Goal: Task Accomplishment & Management: Manage account settings

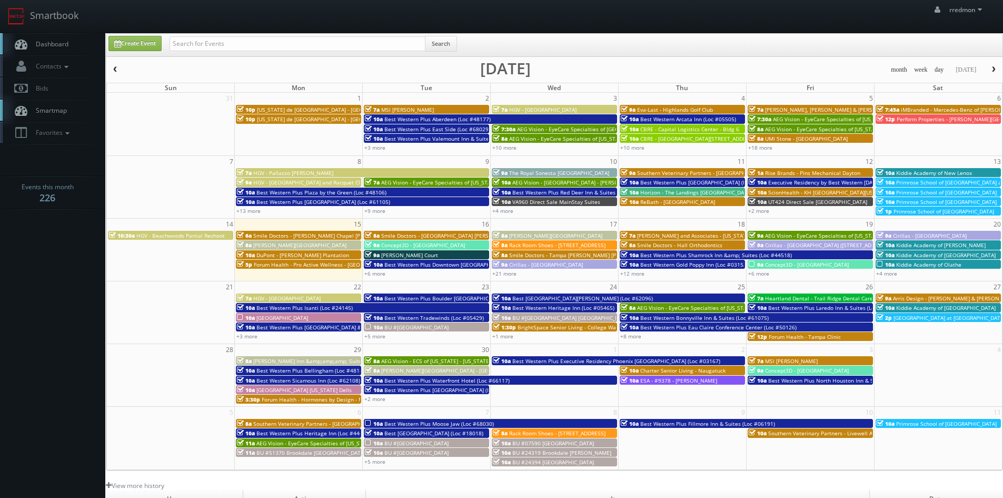
click at [298, 254] on span "DuPont - [PERSON_NAME] Plantation" at bounding box center [302, 254] width 93 height 7
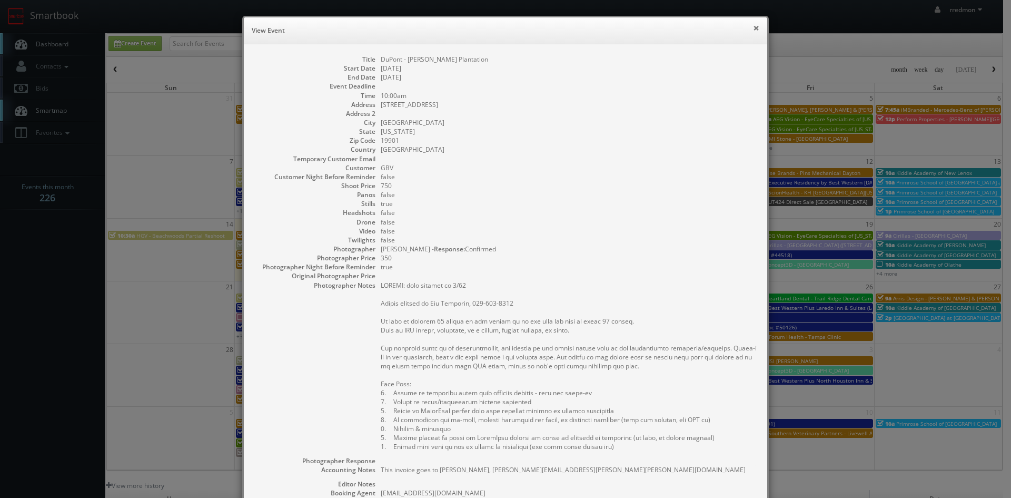
click at [755, 31] on button "×" at bounding box center [756, 27] width 6 height 7
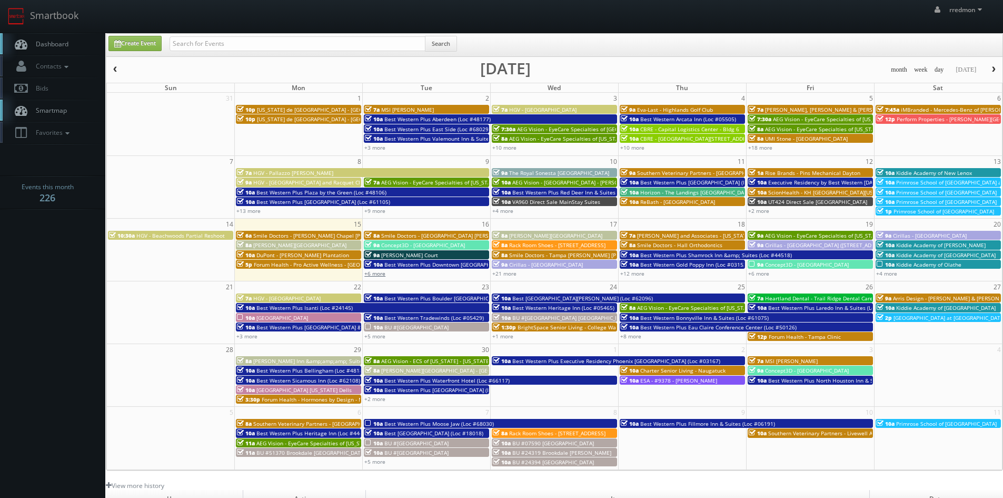
click at [374, 275] on link "+6 more" at bounding box center [374, 273] width 21 height 7
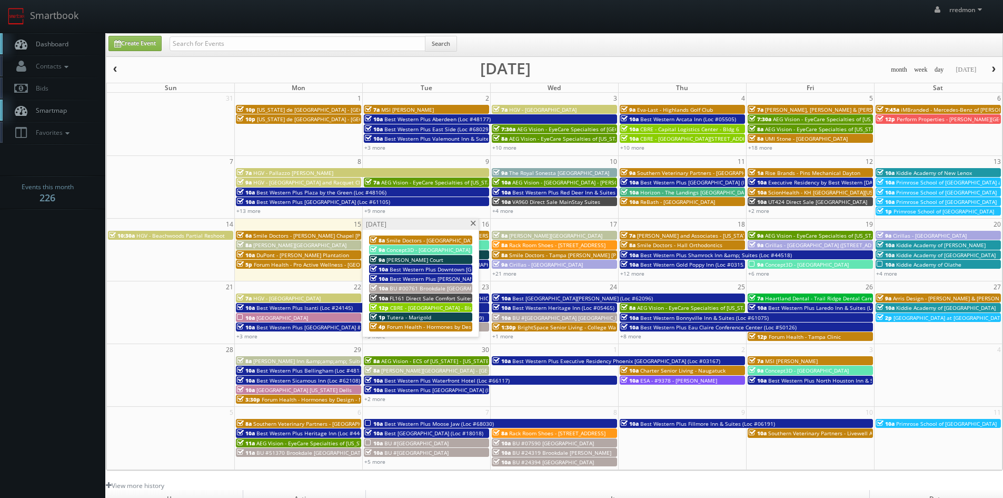
click at [472, 225] on span at bounding box center [473, 224] width 7 height 6
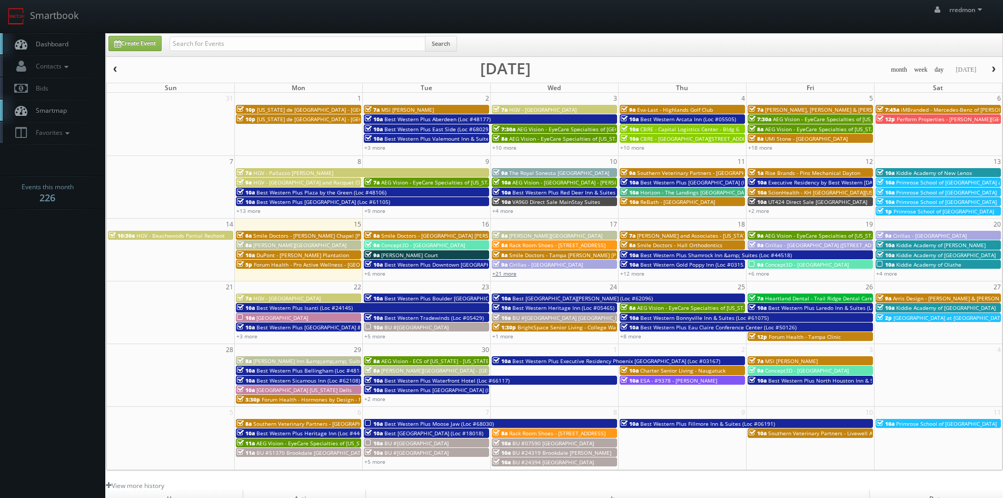
click at [503, 275] on link "+21 more" at bounding box center [504, 273] width 24 height 7
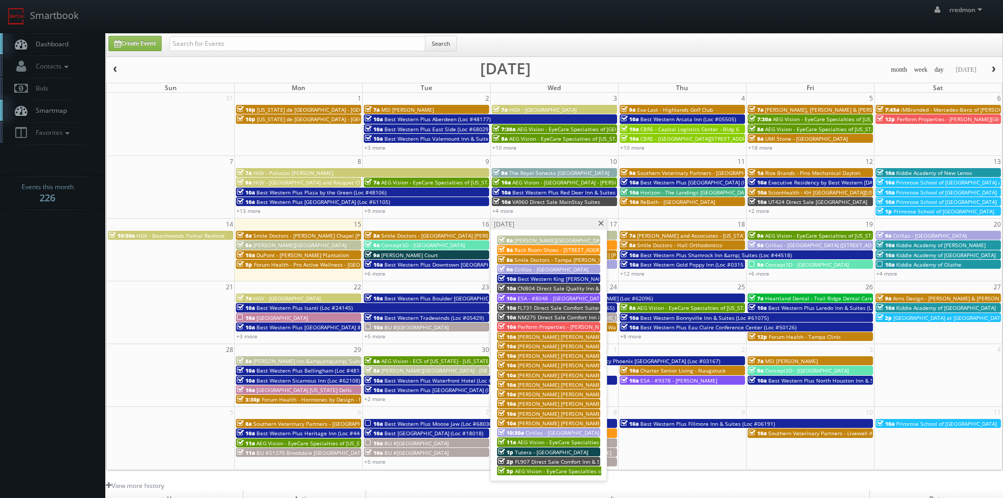
click at [559, 268] on span "Cirillas - [GEOGRAPHIC_DATA]" at bounding box center [551, 268] width 74 height 7
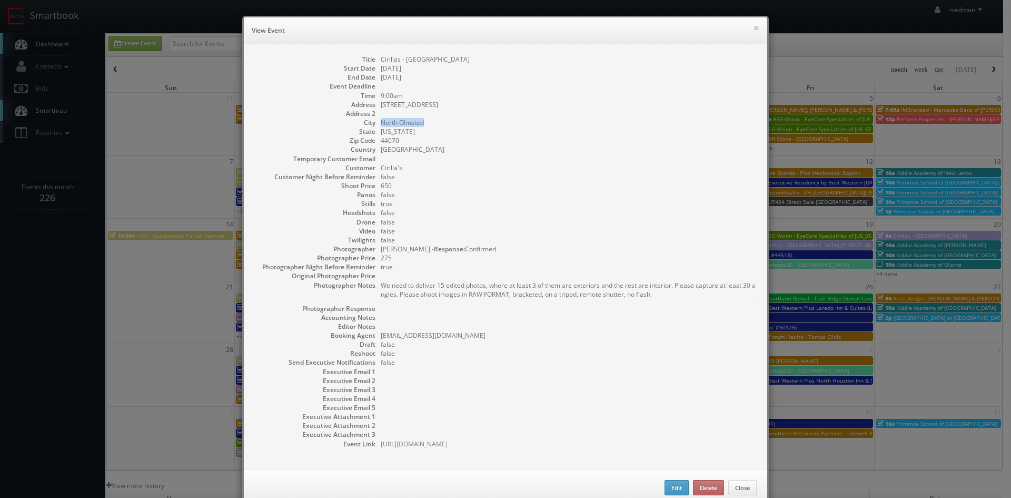
drag, startPoint x: 420, startPoint y: 122, endPoint x: 378, endPoint y: 122, distance: 42.1
click at [381, 122] on dd "North Olmsted" at bounding box center [569, 122] width 376 height 9
copy dd "North Olmsted"
click at [753, 29] on button "×" at bounding box center [756, 27] width 6 height 7
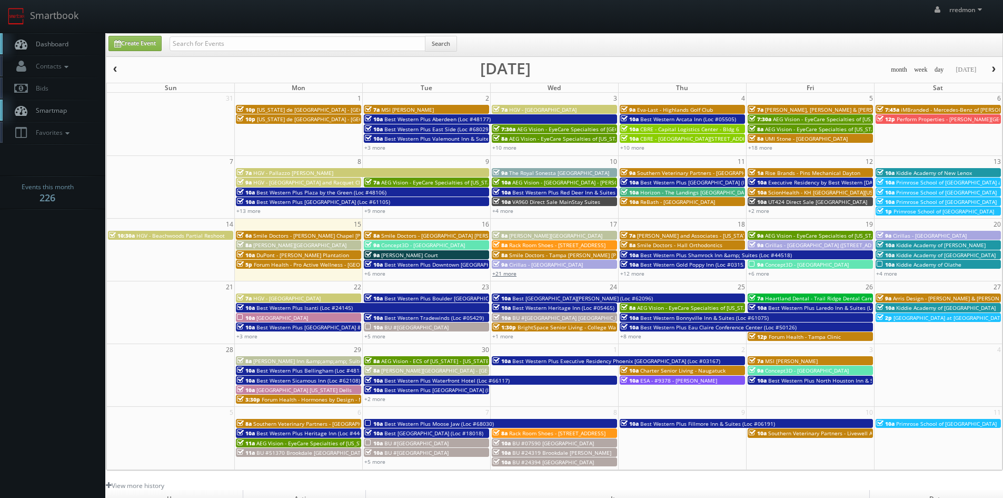
click at [504, 275] on link "+21 more" at bounding box center [504, 273] width 24 height 7
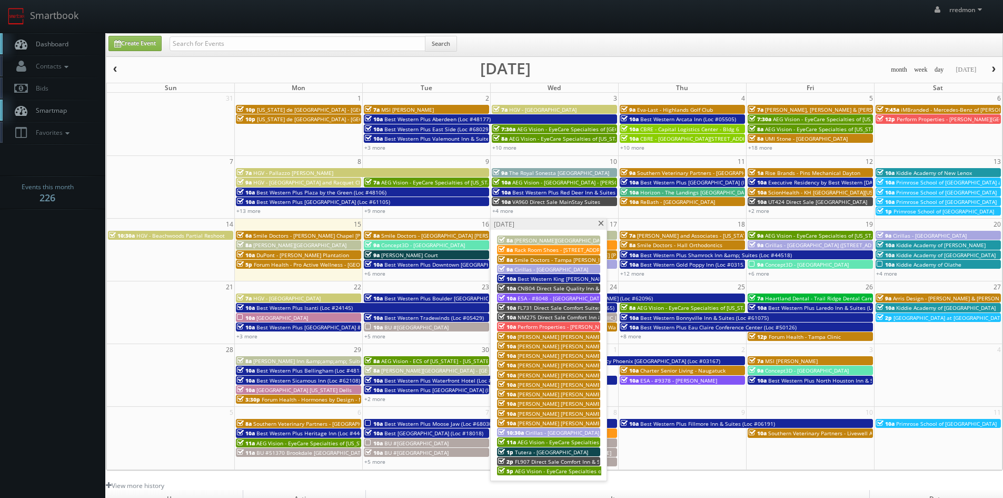
click at [601, 224] on span at bounding box center [601, 224] width 7 height 6
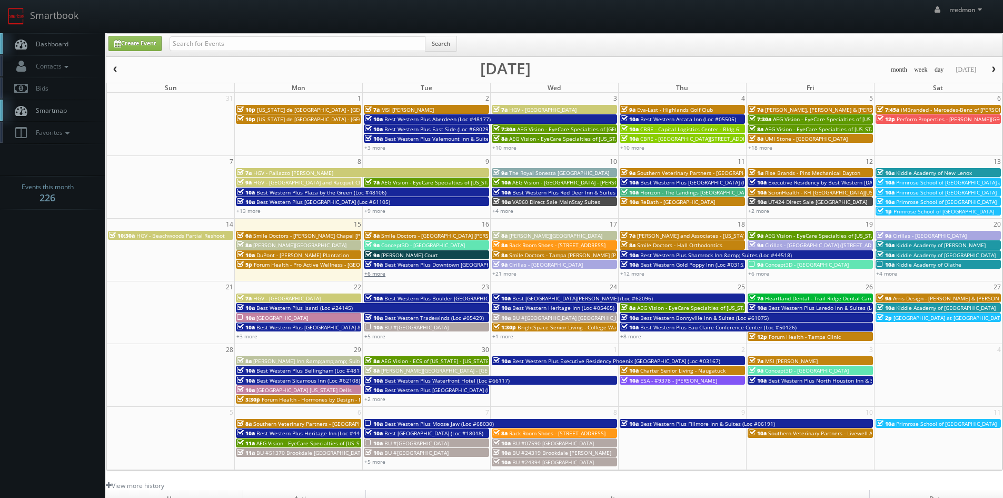
click at [379, 274] on link "+6 more" at bounding box center [374, 273] width 21 height 7
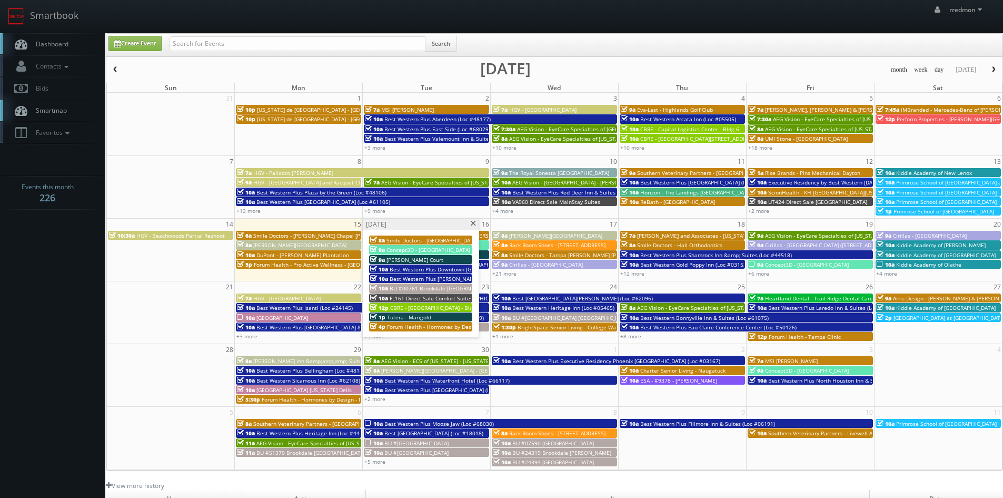
click at [473, 223] on span at bounding box center [473, 224] width 7 height 6
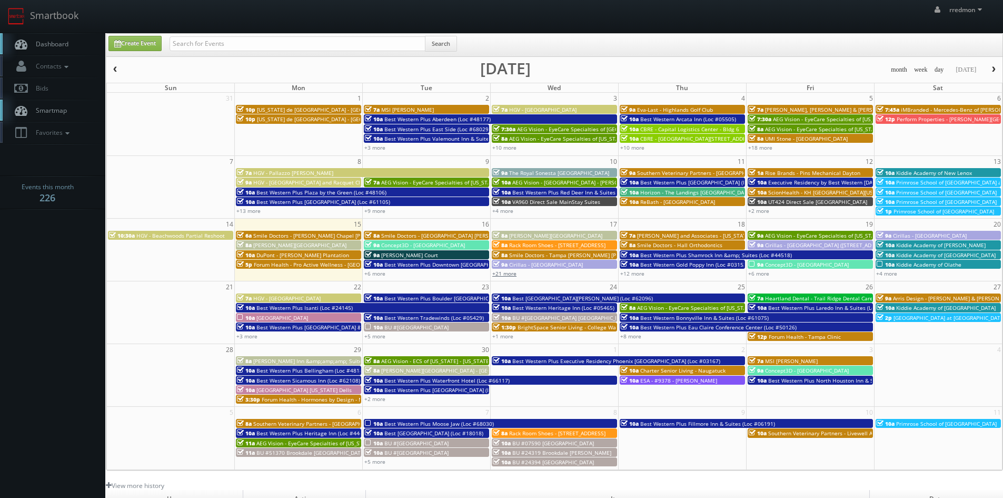
click at [507, 270] on link "+21 more" at bounding box center [504, 273] width 24 height 7
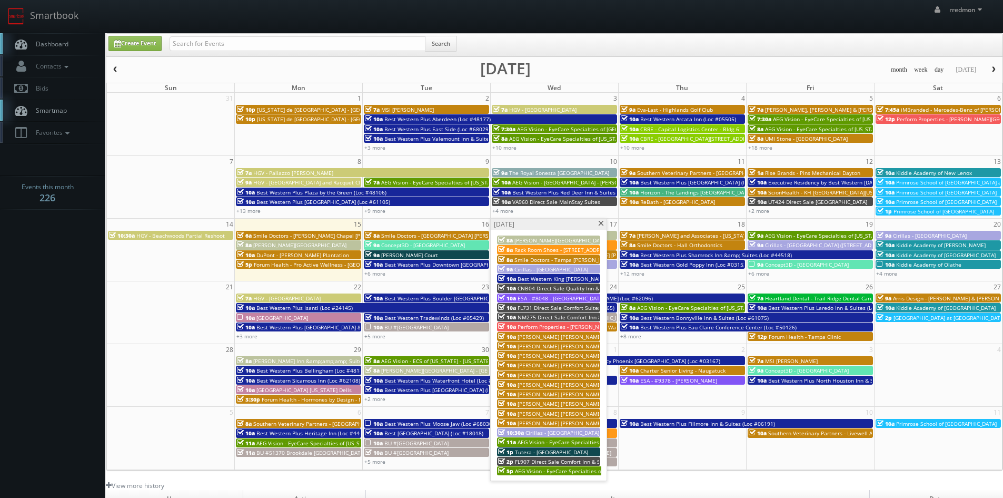
click at [599, 224] on span at bounding box center [601, 224] width 7 height 6
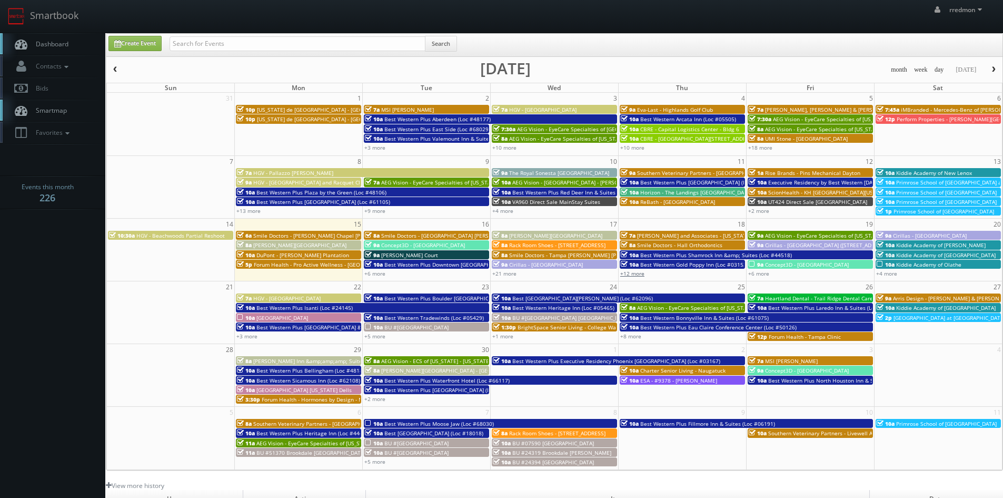
click at [639, 275] on link "+12 more" at bounding box center [632, 273] width 24 height 7
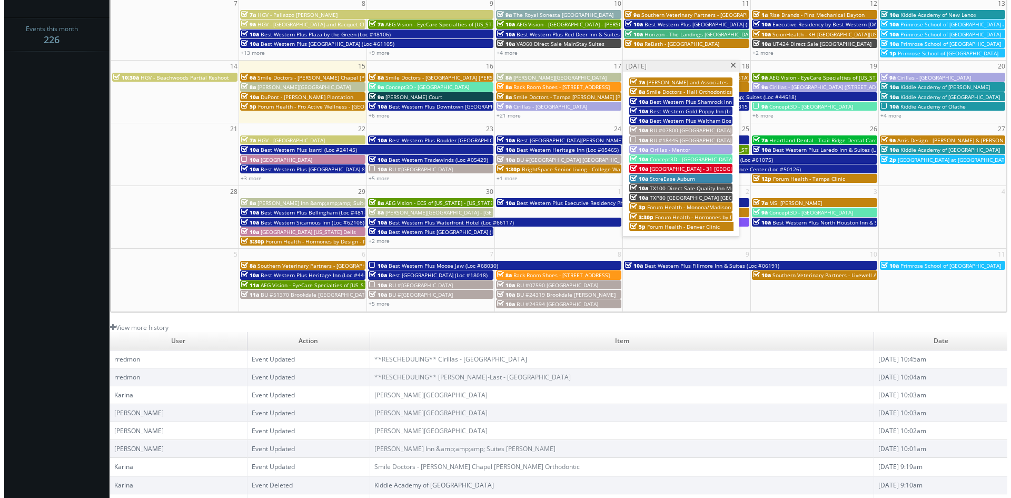
scroll to position [190, 0]
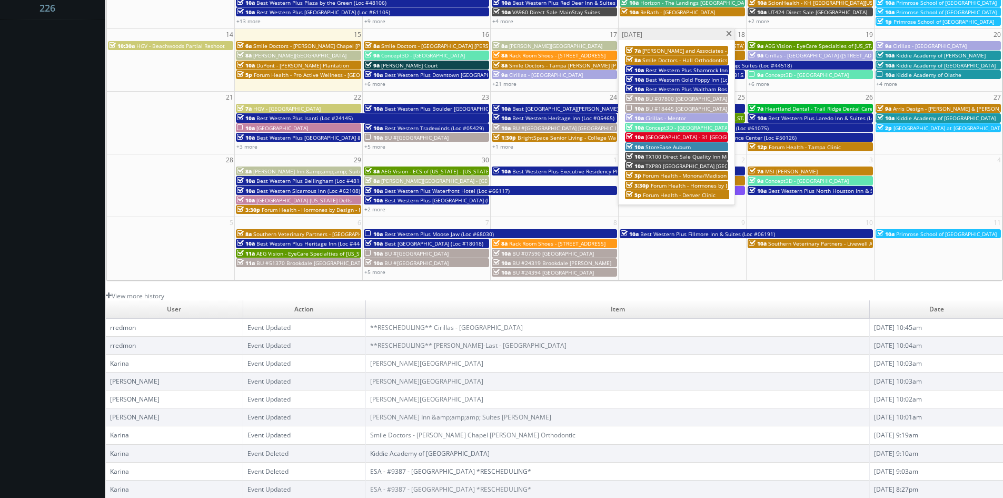
click at [662, 108] on span "BU #18445 [GEOGRAPHIC_DATA]" at bounding box center [686, 108] width 82 height 7
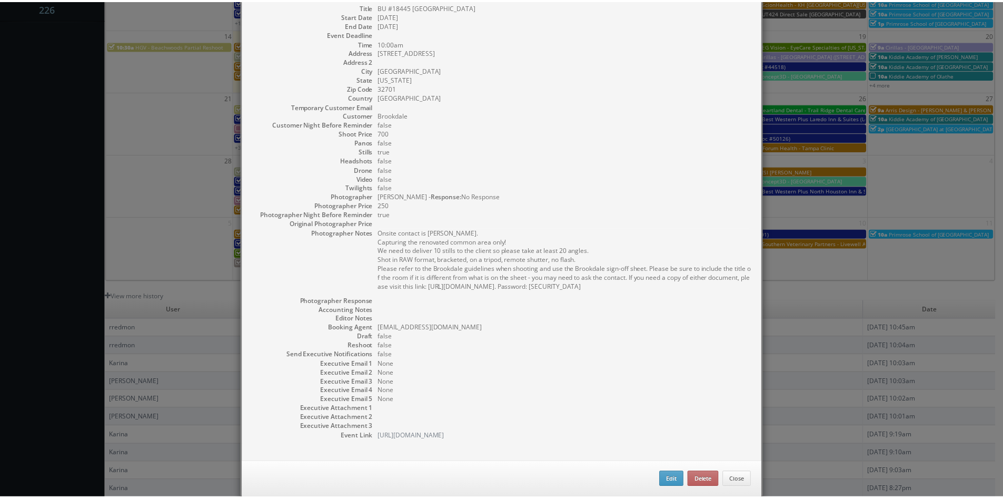
scroll to position [70, 0]
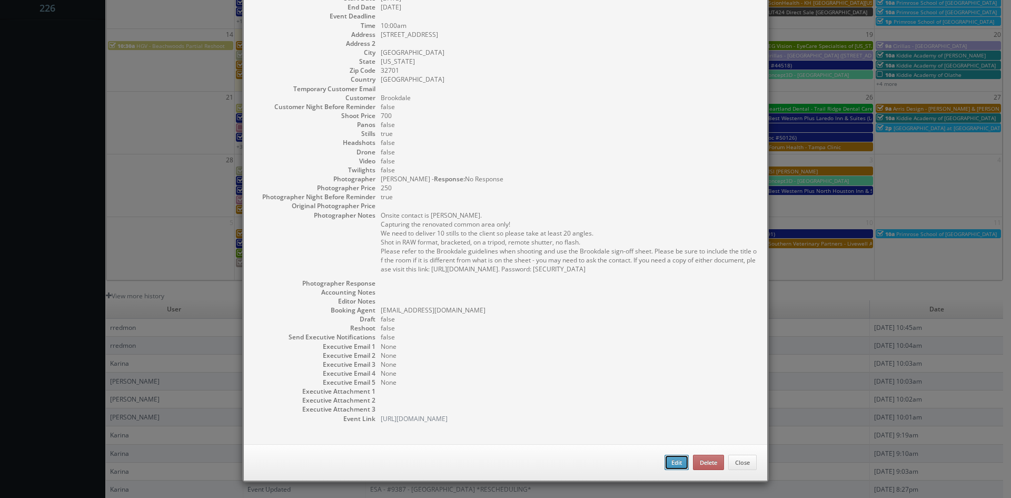
click at [664, 461] on button "Edit" at bounding box center [676, 462] width 24 height 16
type input "BU #18445 [GEOGRAPHIC_DATA]"
type input "217 Boston Avenue"
type input "Altamonte Springs"
type input "32701"
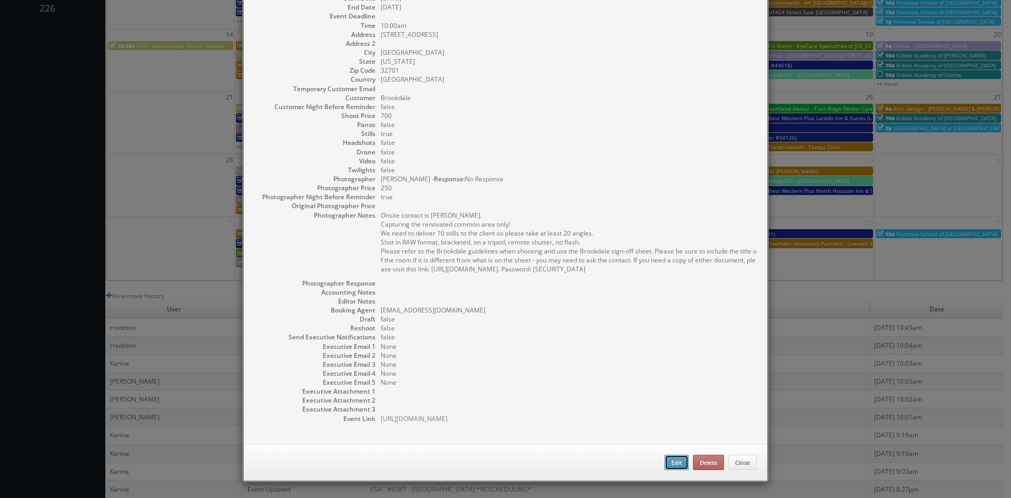
type input "700"
checkbox input "true"
type input "09/18/2025"
type input "10:00am"
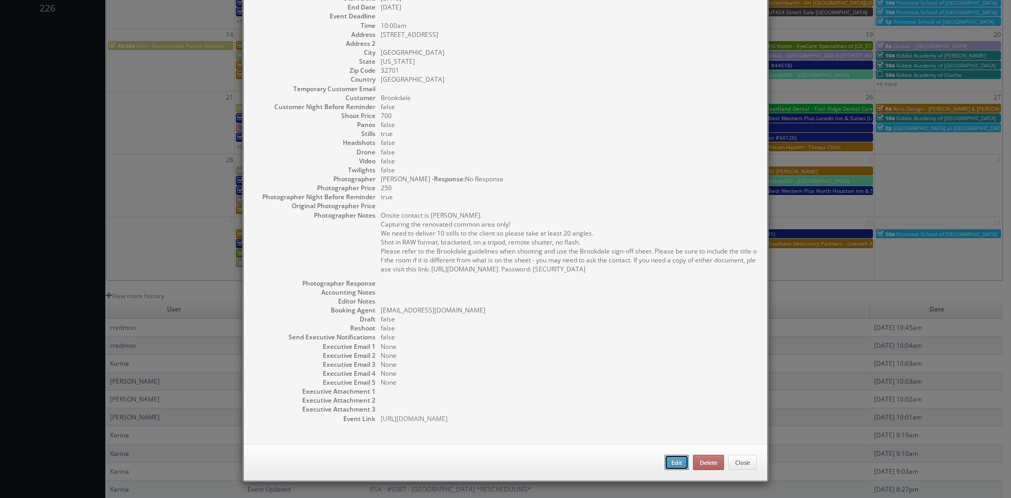
checkbox input "true"
type textarea "Onsite contact is Constance Cox. Capturing the renovated common area only! We n…"
select select "[US_STATE]"
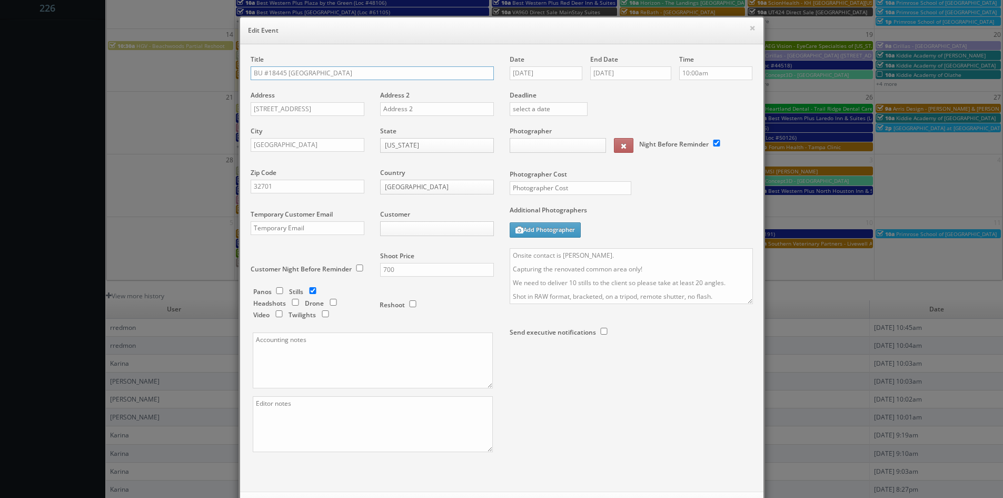
type input "700"
type input "250"
select select "fake56@mg.cs3calendar.com"
select select "tonybrucecat@gmail.com"
click at [510, 256] on textarea "Onsite contact is Constance Cox. Capturing the renovated common area only! We n…" at bounding box center [631, 276] width 243 height 56
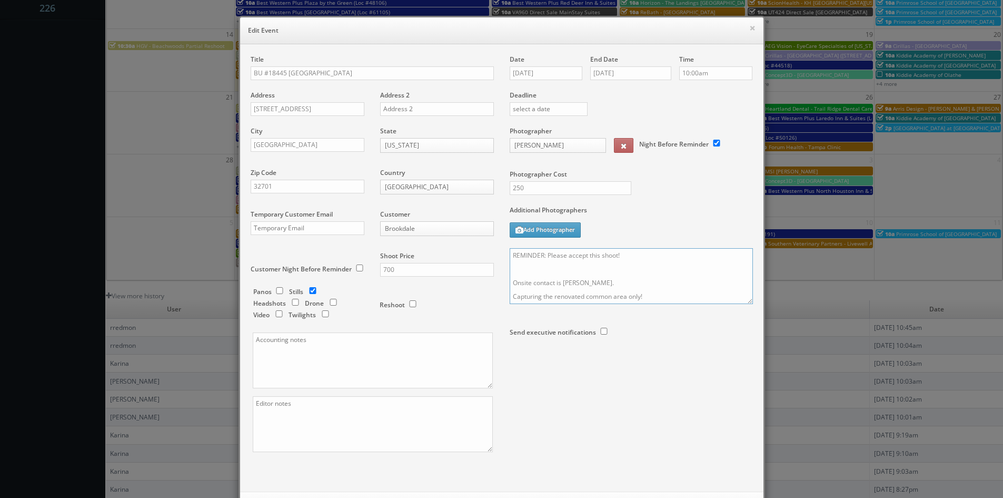
scroll to position [48, 0]
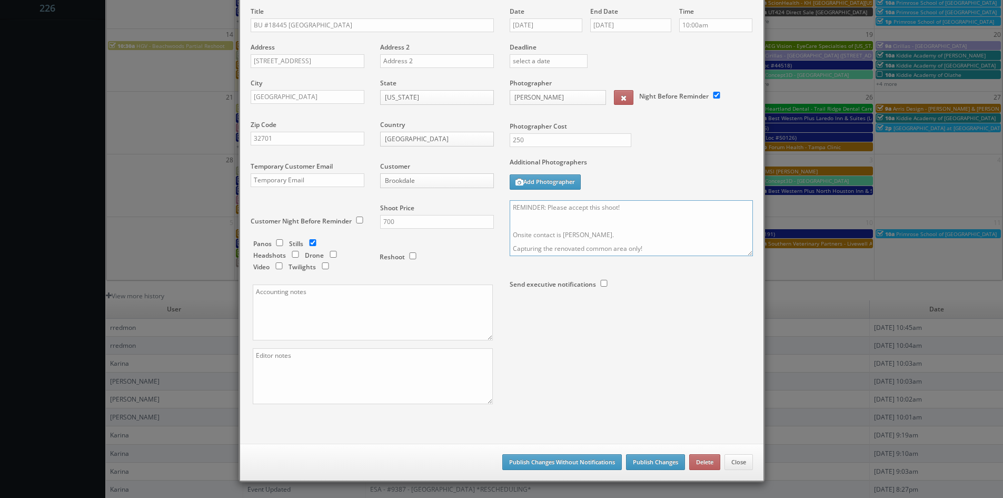
type textarea "REMINDER: Please accept this shoot! Onsite contact is Constance Cox. Capturing …"
click at [644, 463] on button "Publish Changes" at bounding box center [655, 462] width 59 height 16
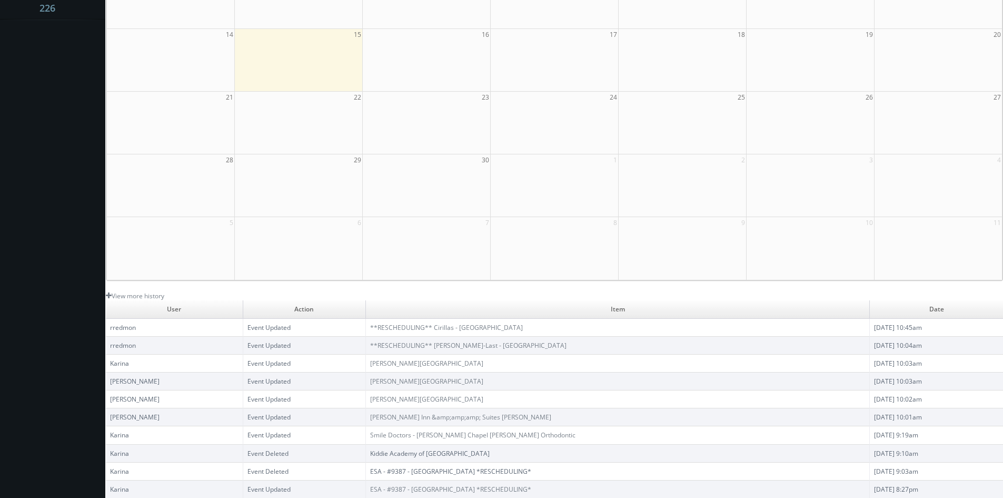
scroll to position [0, 0]
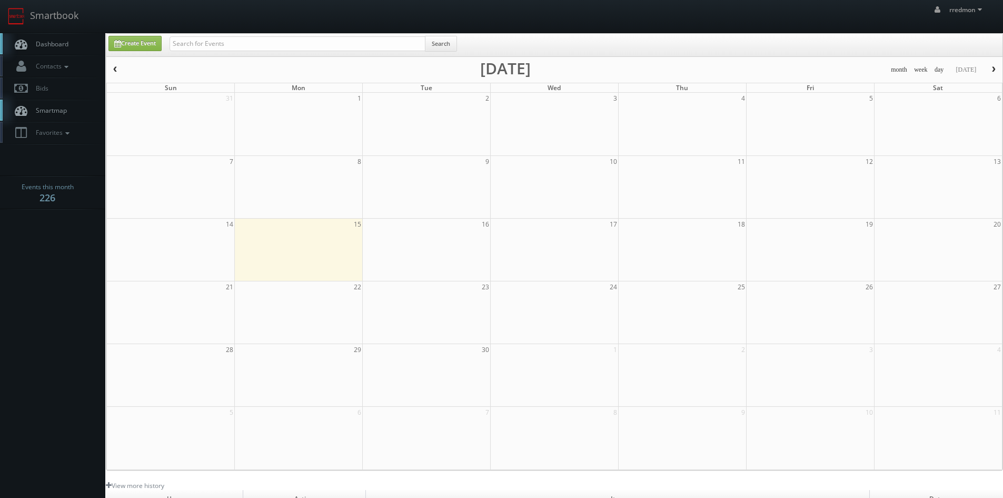
click at [70, 47] on link "Dashboard" at bounding box center [52, 44] width 105 height 22
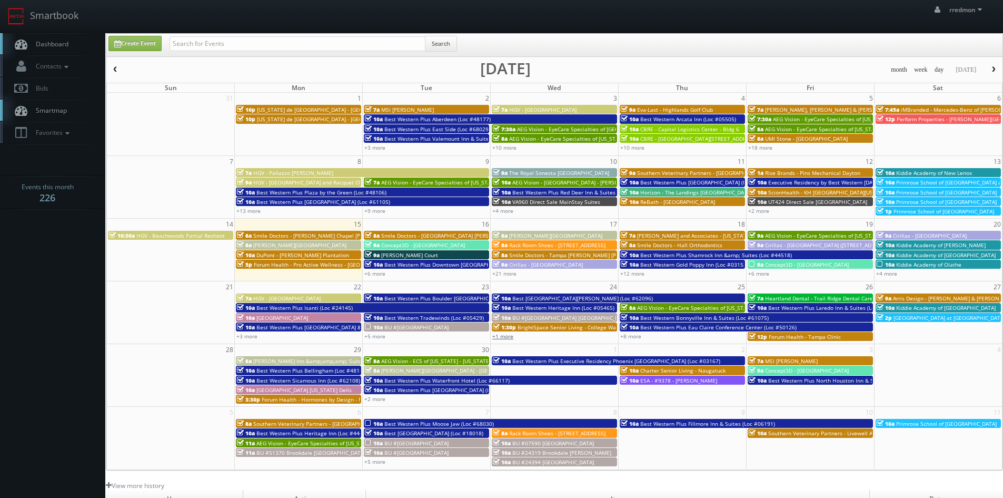
click at [504, 336] on link "+1 more" at bounding box center [502, 335] width 21 height 7
click at [602, 286] on span at bounding box center [601, 286] width 7 height 6
click at [512, 272] on link "+21 more" at bounding box center [504, 273] width 24 height 7
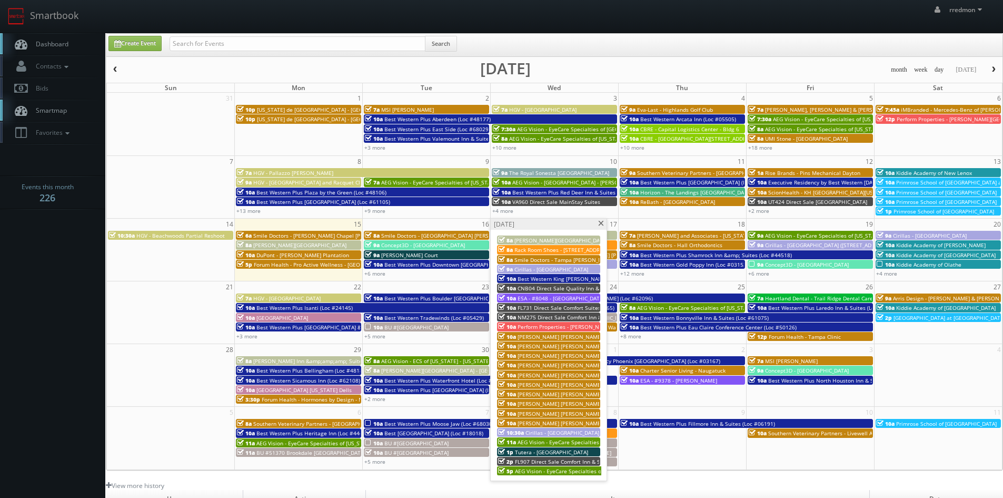
click at [600, 223] on span at bounding box center [601, 224] width 7 height 6
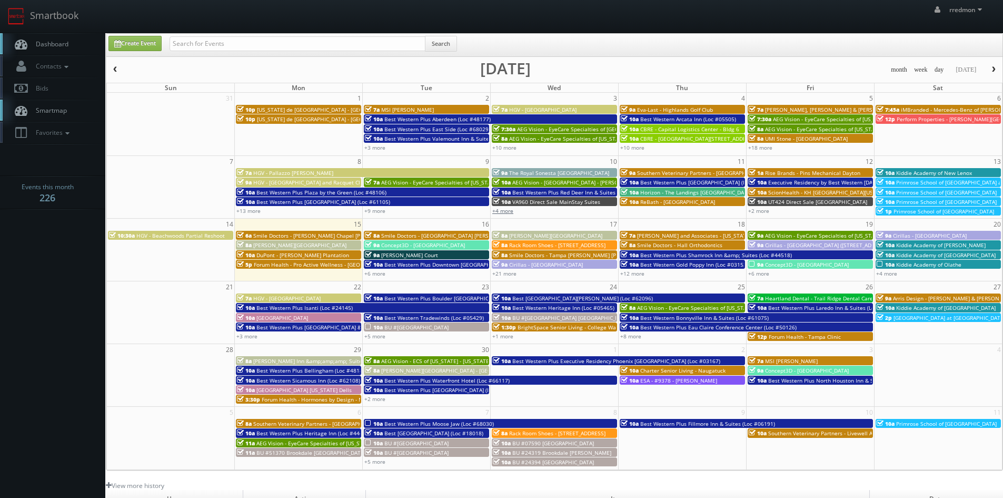
click at [507, 211] on link "+4 more" at bounding box center [502, 210] width 21 height 7
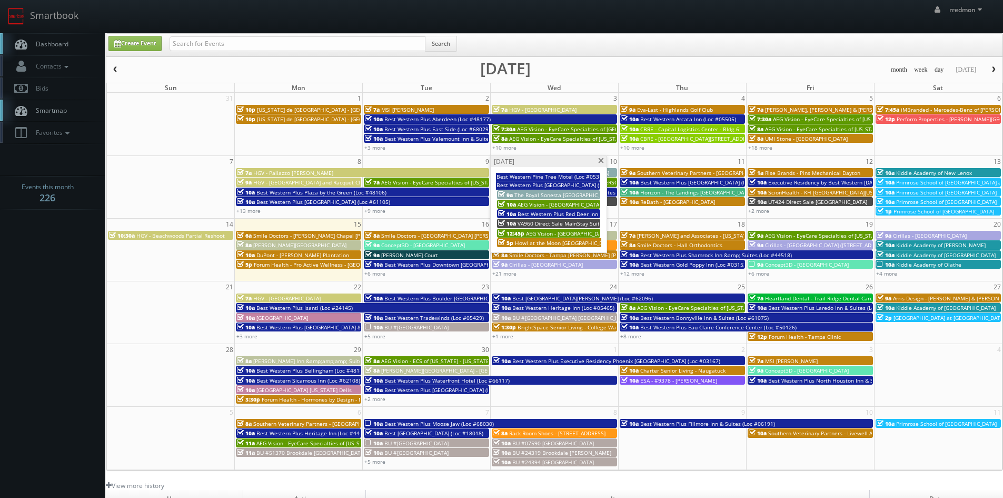
click at [601, 162] on span at bounding box center [601, 161] width 7 height 6
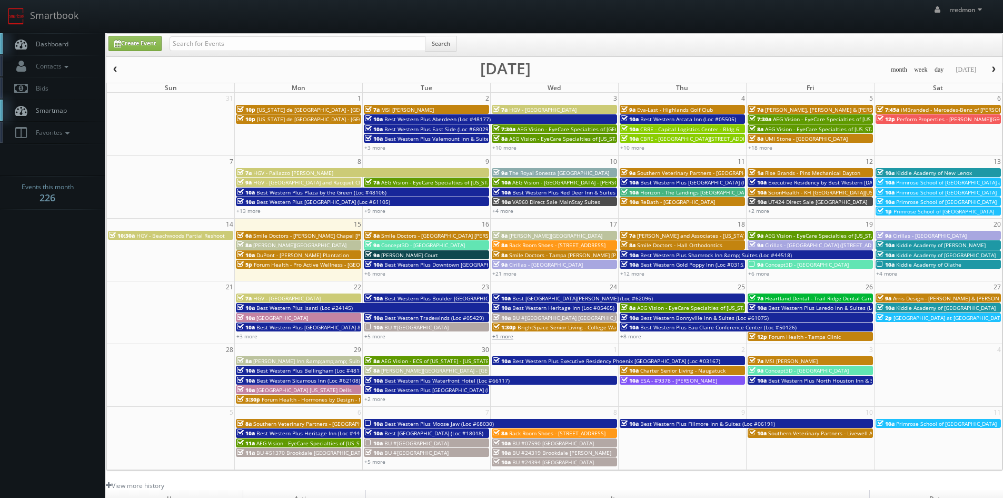
click at [508, 338] on link "+1 more" at bounding box center [502, 335] width 21 height 7
click at [603, 286] on span at bounding box center [601, 286] width 7 height 6
click at [368, 271] on link "+6 more" at bounding box center [374, 273] width 21 height 7
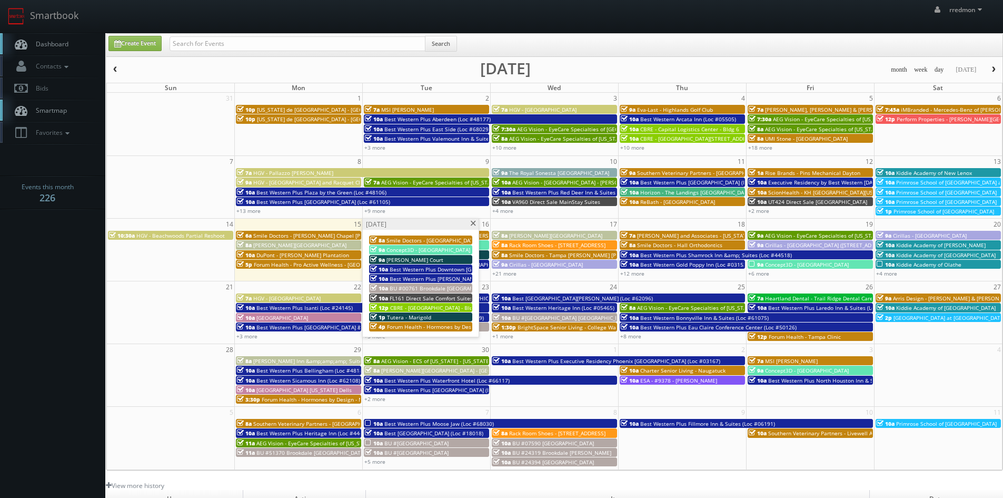
click at [471, 223] on span at bounding box center [473, 224] width 7 height 6
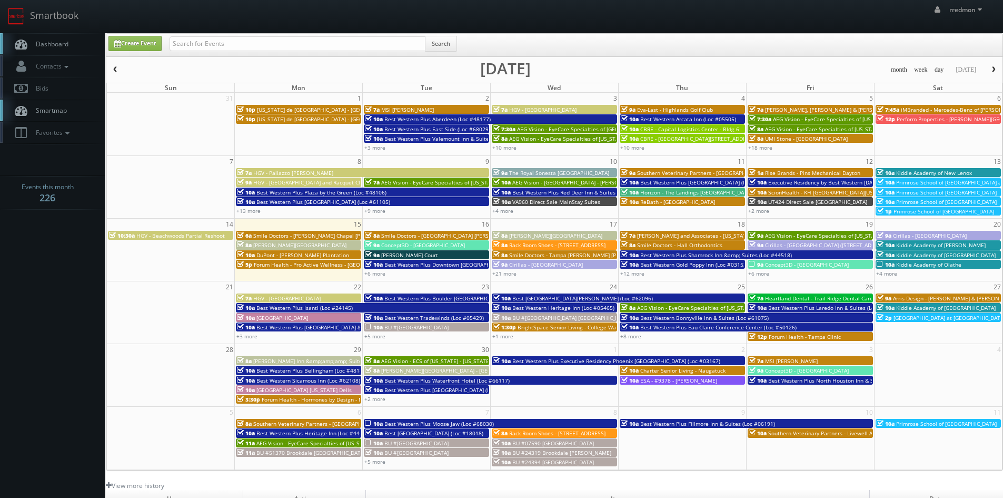
click at [45, 49] on link "Dashboard" at bounding box center [52, 44] width 105 height 22
click at [374, 277] on div "+6 more" at bounding box center [426, 273] width 127 height 9
type input "09/16/2025"
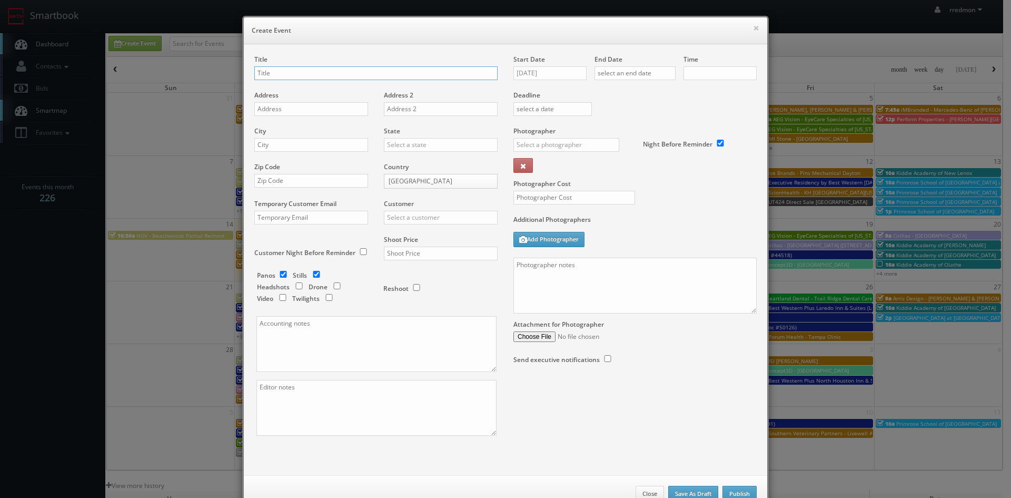
checkbox input "true"
type input "10:00am"
checkbox input "true"
click at [753, 29] on button "×" at bounding box center [756, 27] width 6 height 7
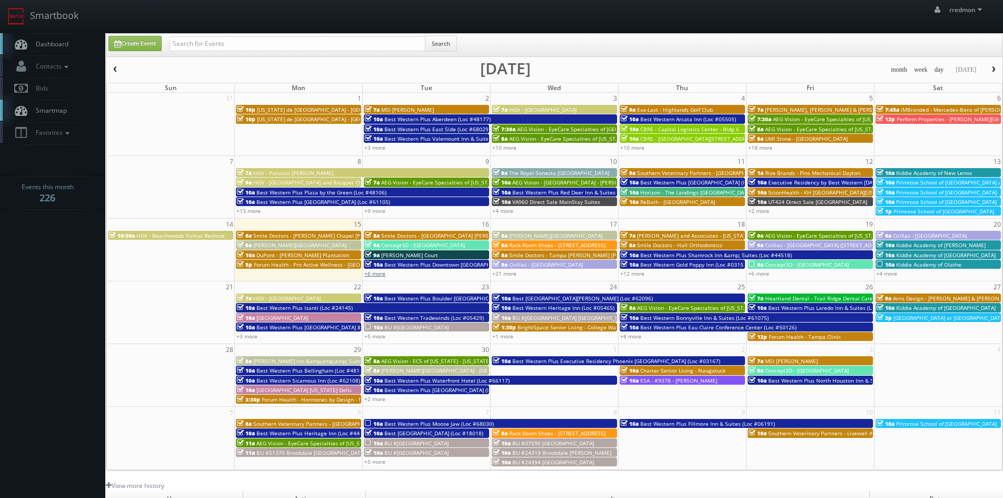
click at [380, 273] on link "+6 more" at bounding box center [374, 273] width 21 height 7
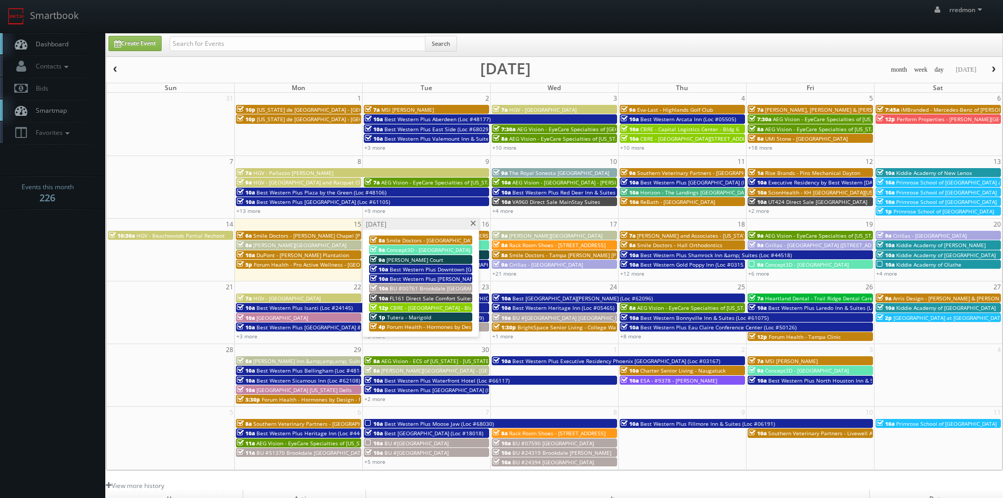
click at [473, 223] on span at bounding box center [473, 224] width 7 height 6
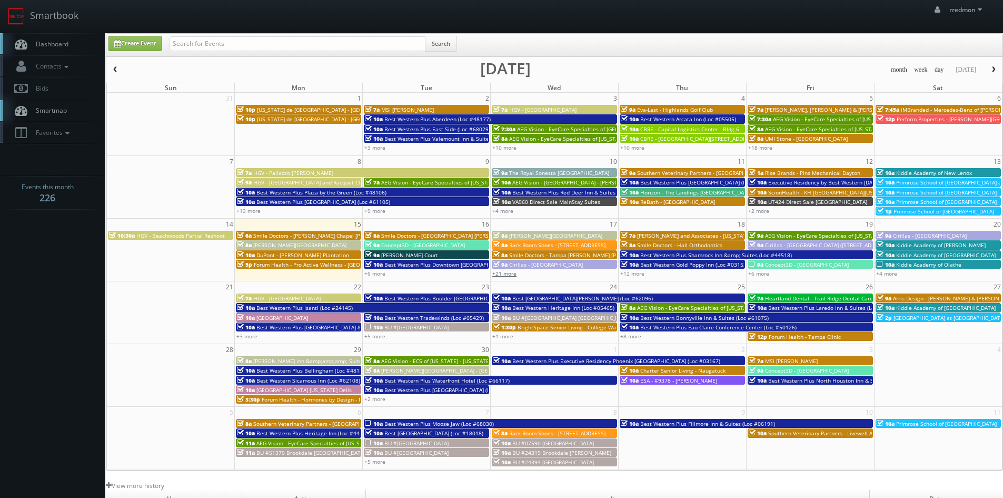
click at [508, 275] on link "+21 more" at bounding box center [504, 273] width 24 height 7
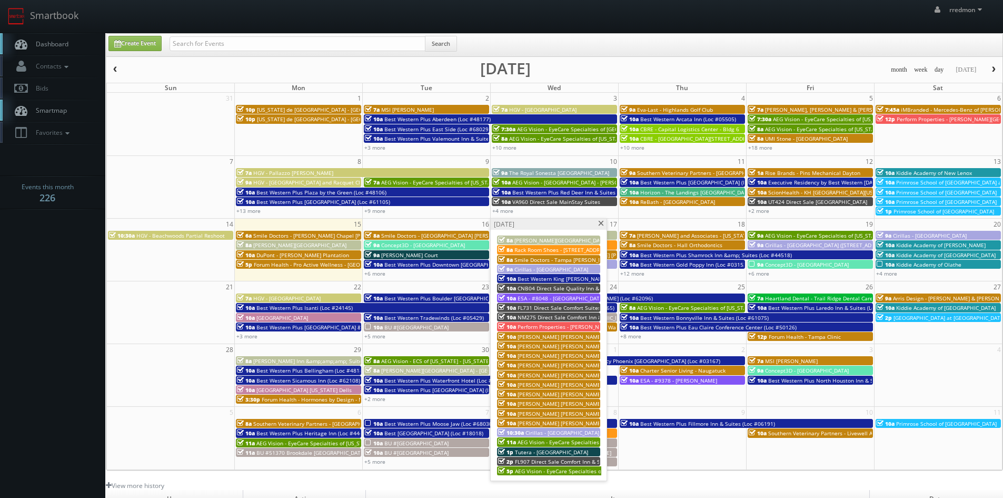
click at [600, 224] on span at bounding box center [601, 224] width 7 height 6
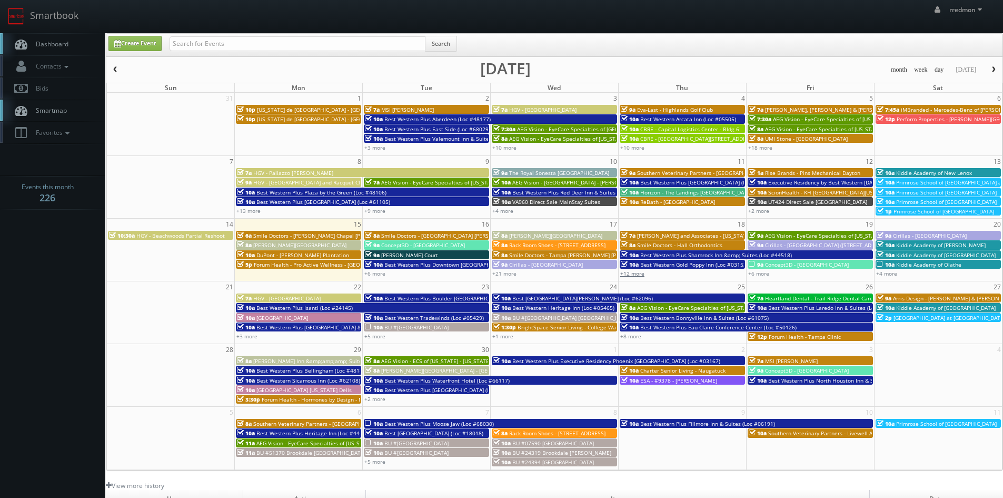
click at [632, 274] on link "+12 more" at bounding box center [632, 273] width 24 height 7
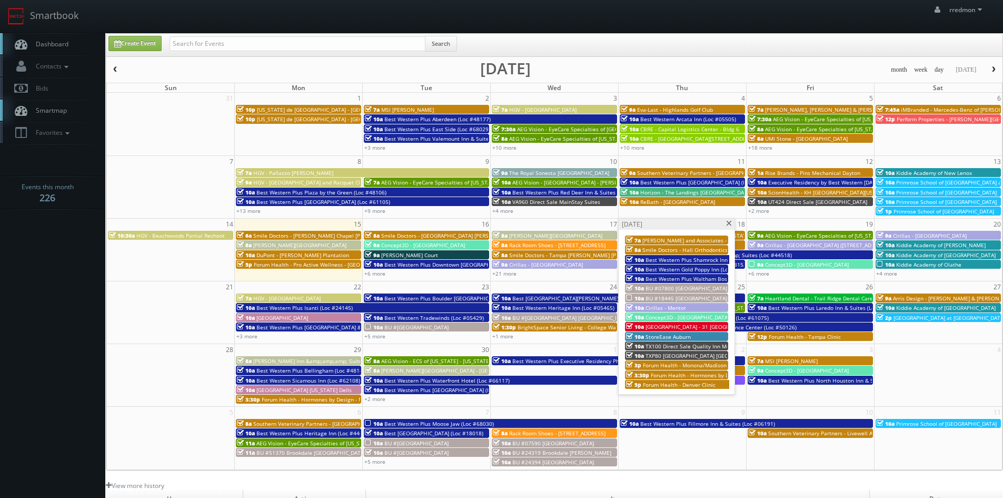
click at [727, 224] on span at bounding box center [729, 224] width 7 height 6
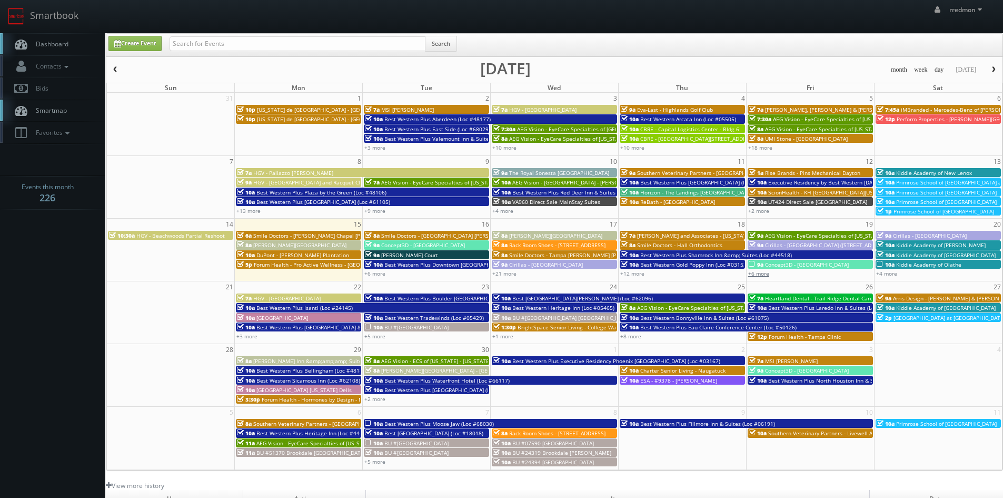
click at [764, 274] on link "+6 more" at bounding box center [758, 273] width 21 height 7
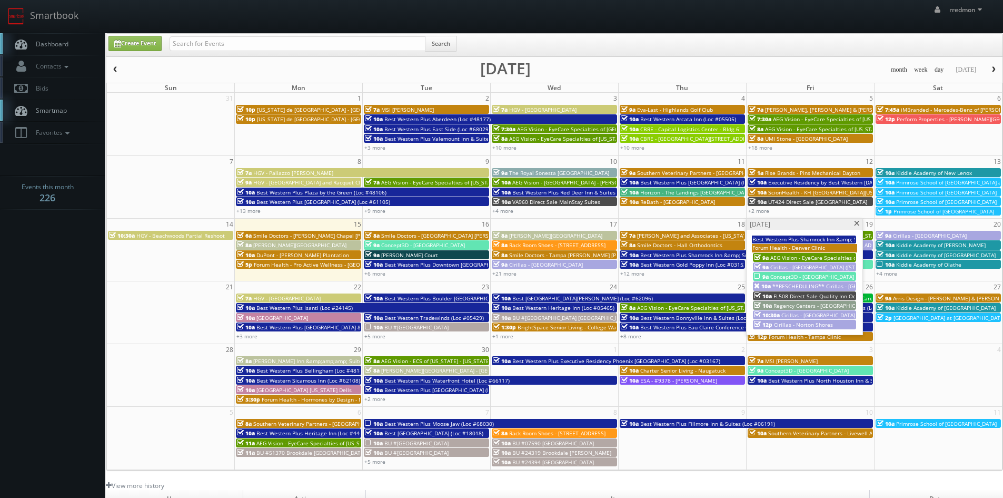
click at [774, 273] on span "Concept3D - [GEOGRAPHIC_DATA]" at bounding box center [812, 276] width 84 height 7
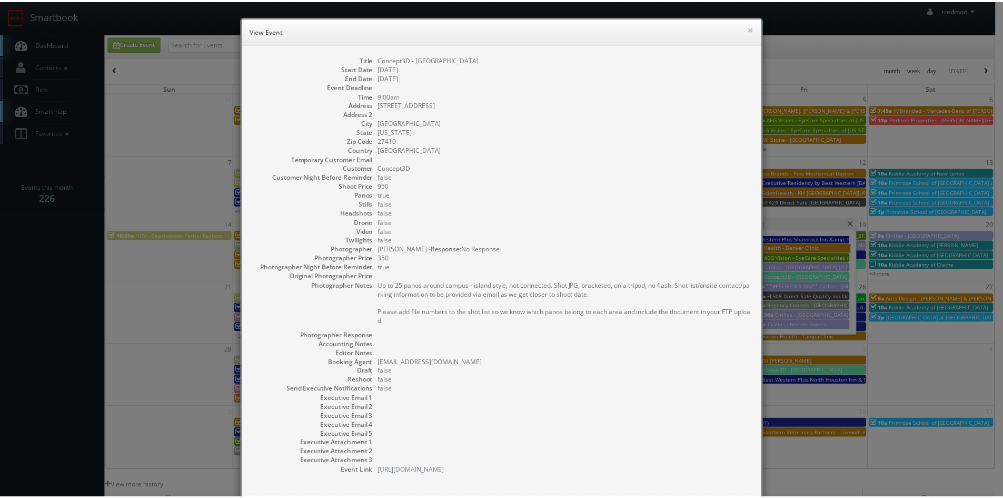
scroll to position [52, 0]
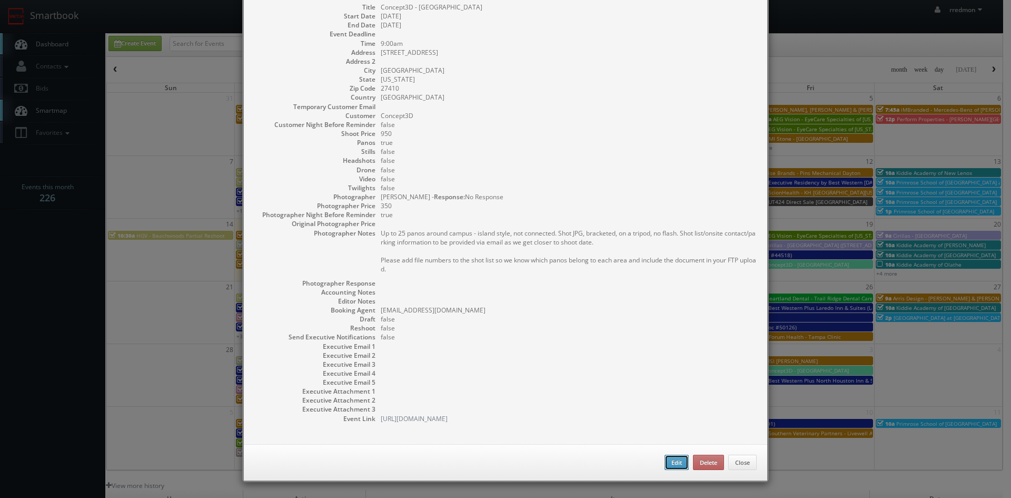
click at [670, 462] on button "Edit" at bounding box center [676, 462] width 24 height 16
type input "Concept3D - [GEOGRAPHIC_DATA]"
type input "5800 West Friendly Avenue"
type input "Greensboro"
type input "27410"
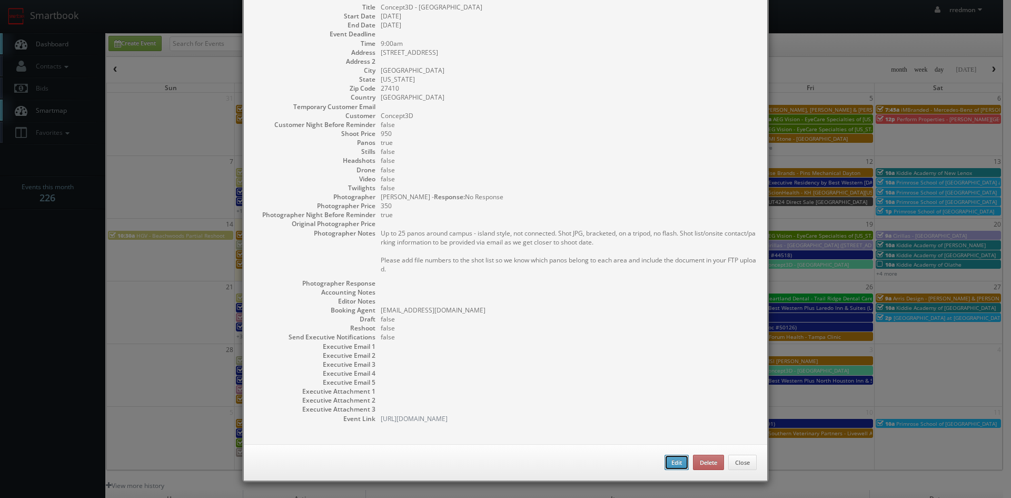
type input "950"
checkbox input "true"
type input "09/19/2025"
type input "9:00am"
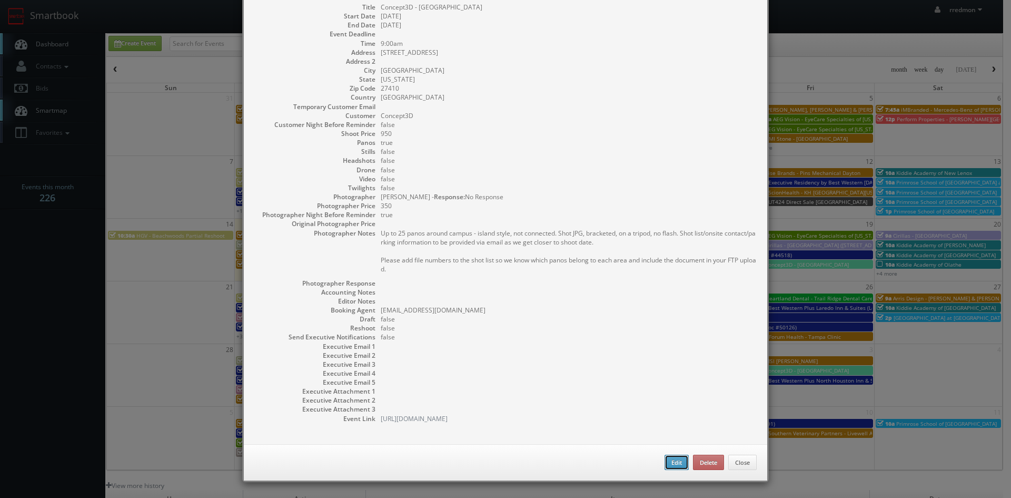
checkbox input "true"
type textarea "Up to 25 panos around campus - island style, not connected. Shot JPG, bracketed…"
type input "950"
type input "350"
select select "clientsuccess@concept3d.com"
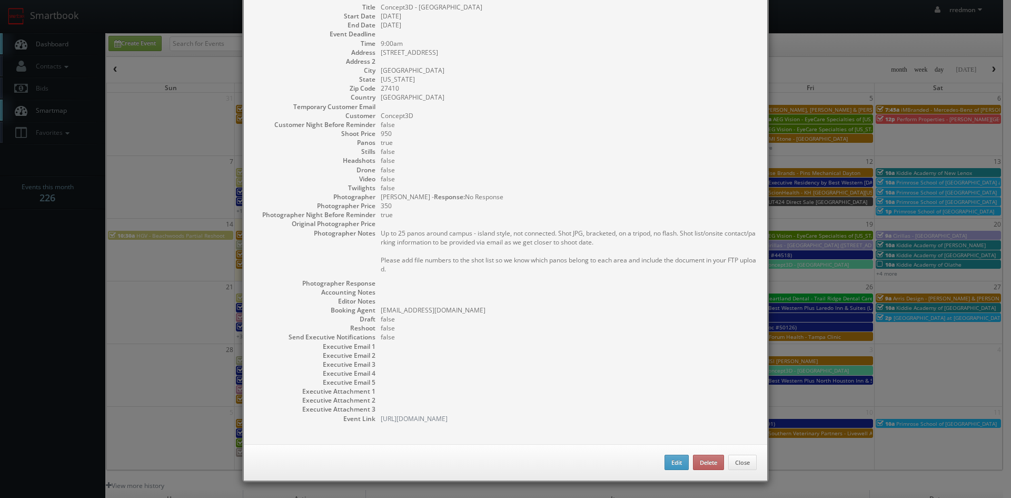
select select "sfvanmanen@gmail.com"
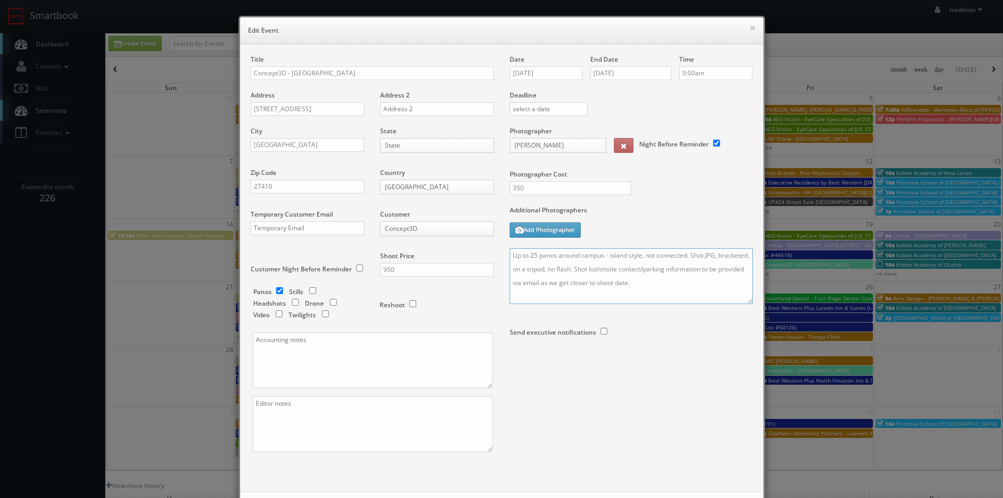
click at [510, 256] on textarea "Up to 25 panos around campus - island style, not connected. Shot JPG, bracketed…" at bounding box center [631, 276] width 243 height 56
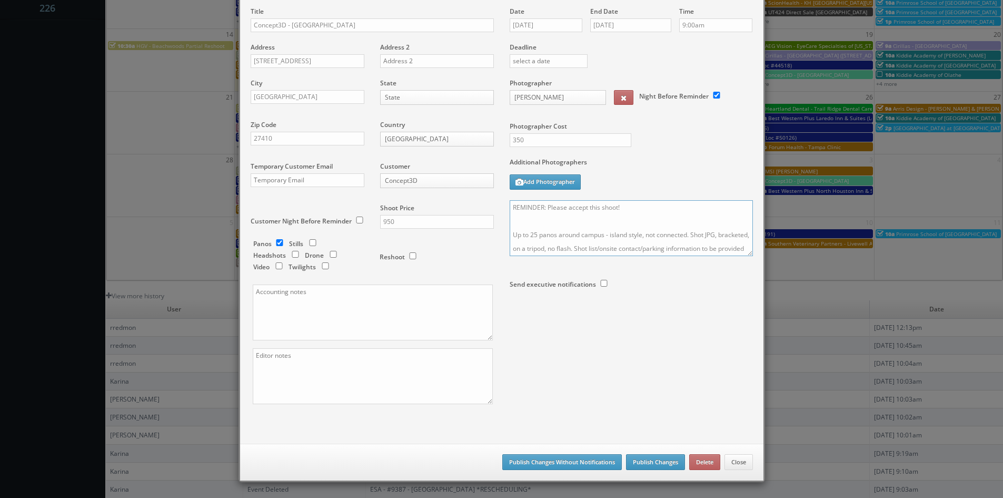
type textarea "REMINDER: Please accept this shoot! Up to 25 panos around campus - island style…"
click at [644, 455] on button "Publish Changes" at bounding box center [655, 462] width 59 height 16
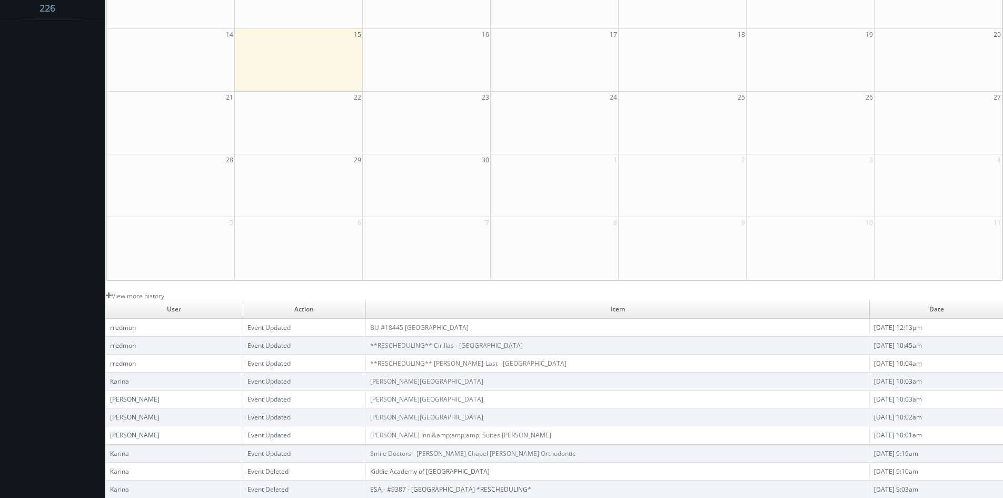
scroll to position [0, 0]
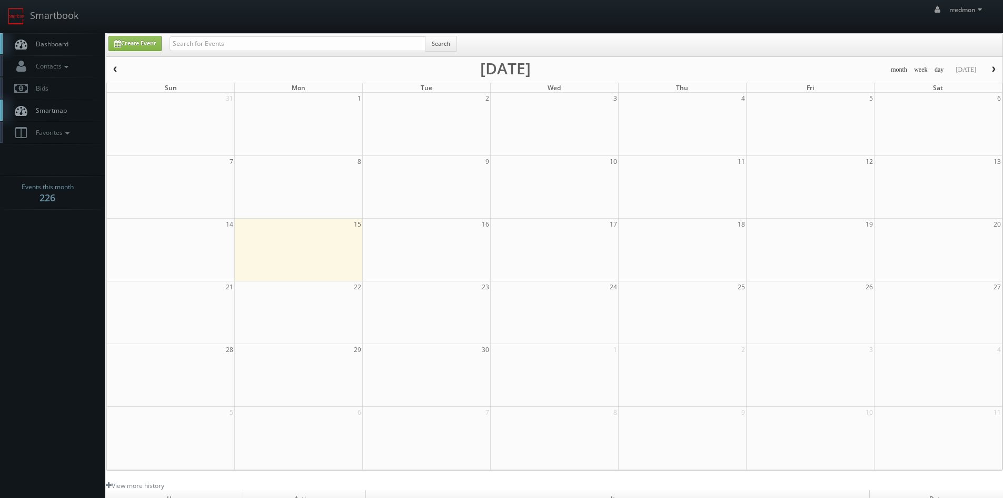
click at [48, 39] on span "Dashboard" at bounding box center [50, 43] width 38 height 9
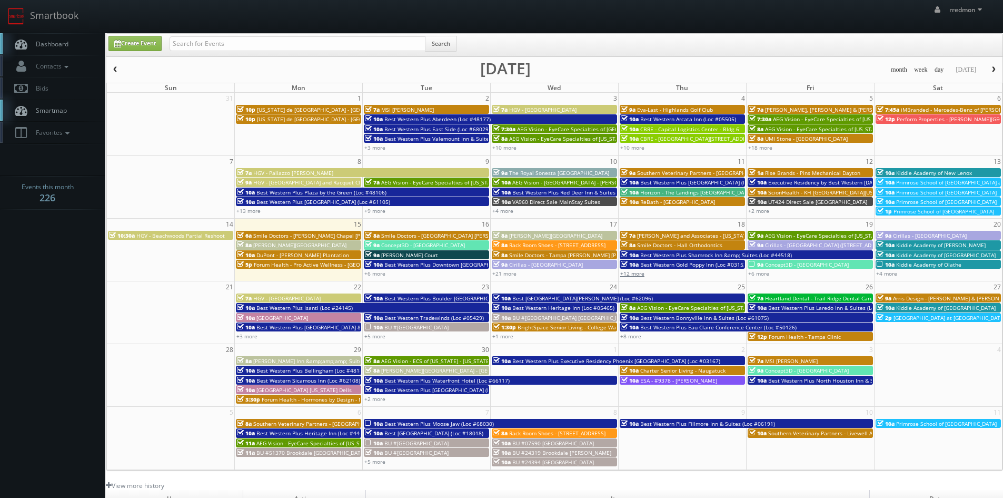
click at [629, 274] on link "+12 more" at bounding box center [632, 273] width 24 height 7
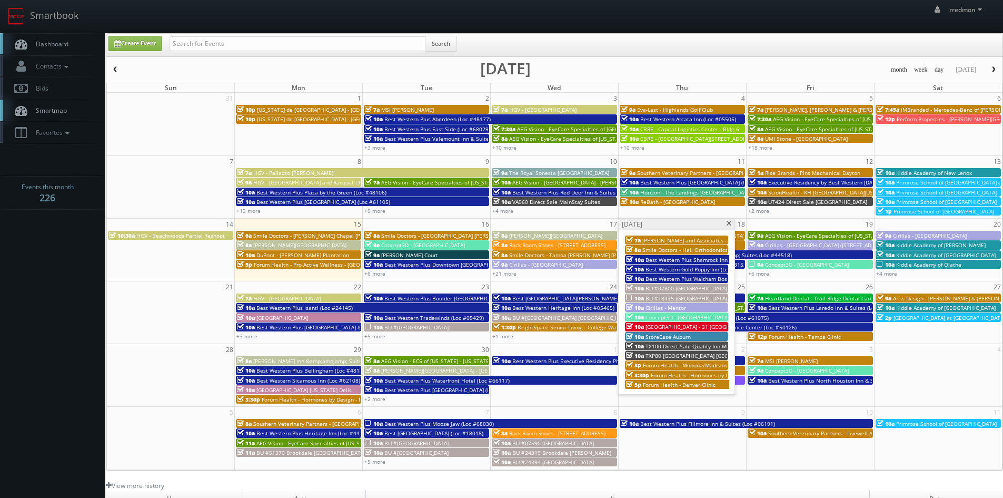
click at [729, 222] on span at bounding box center [729, 224] width 7 height 6
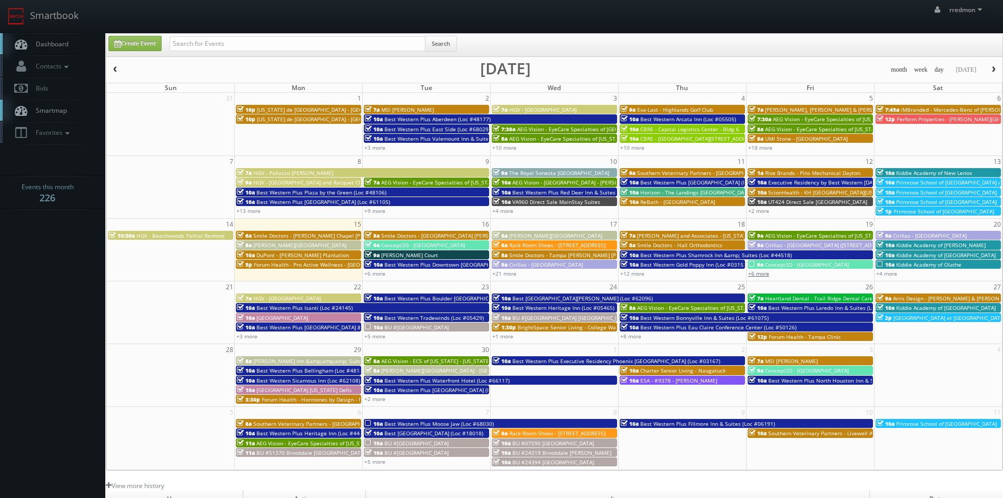
click at [757, 276] on link "+6 more" at bounding box center [758, 273] width 21 height 7
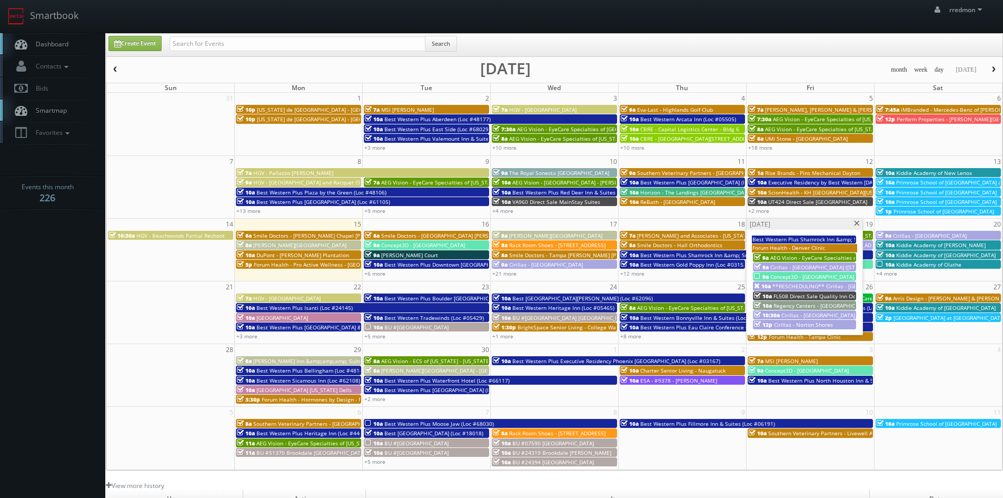
click at [857, 226] on span at bounding box center [856, 224] width 7 height 6
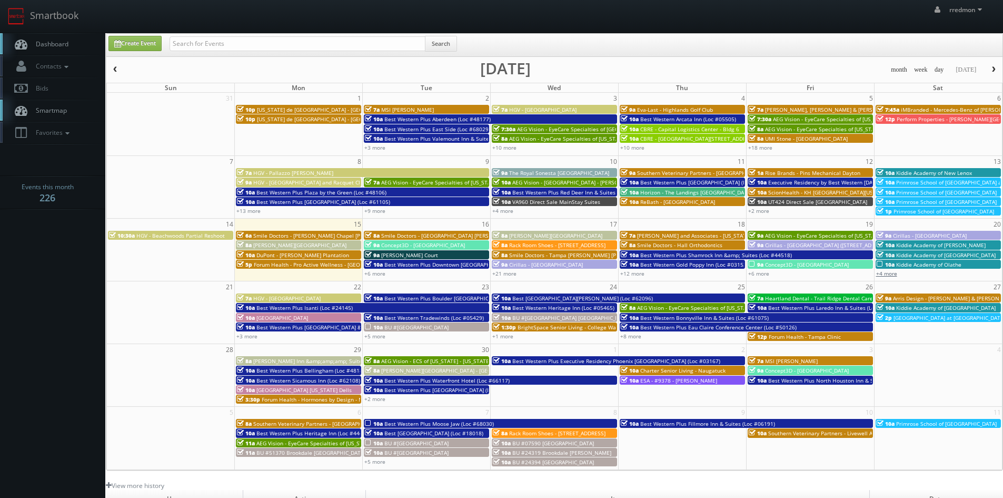
click at [896, 276] on link "+4 more" at bounding box center [886, 273] width 21 height 7
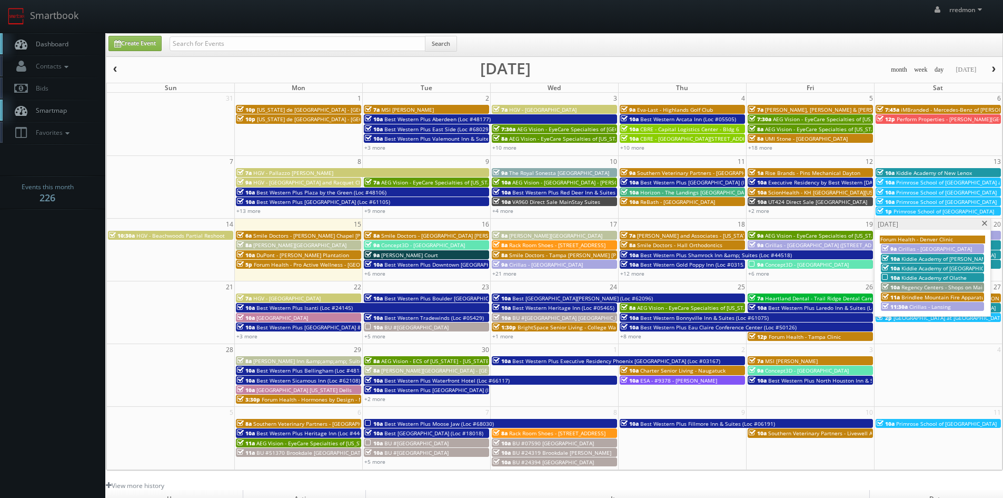
click at [909, 277] on span "Kiddie Academy of Olathe" at bounding box center [933, 277] width 65 height 7
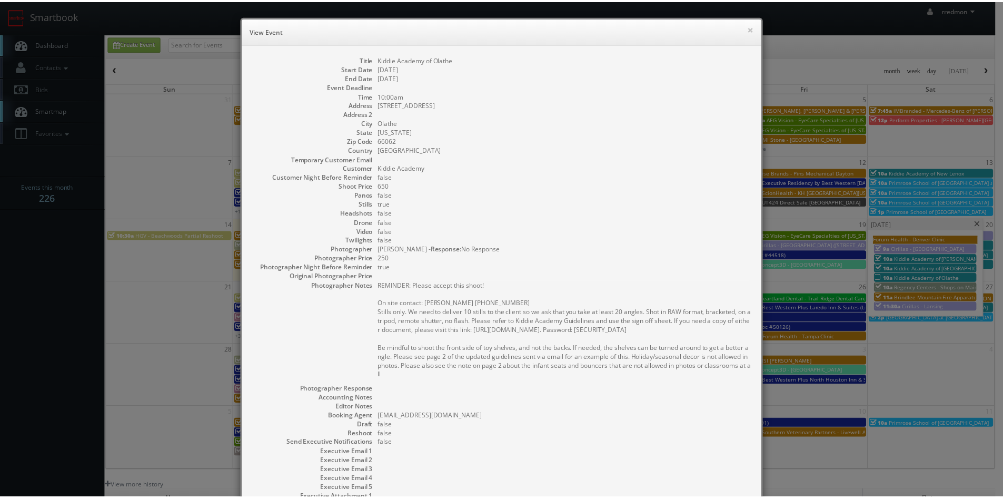
scroll to position [106, 0]
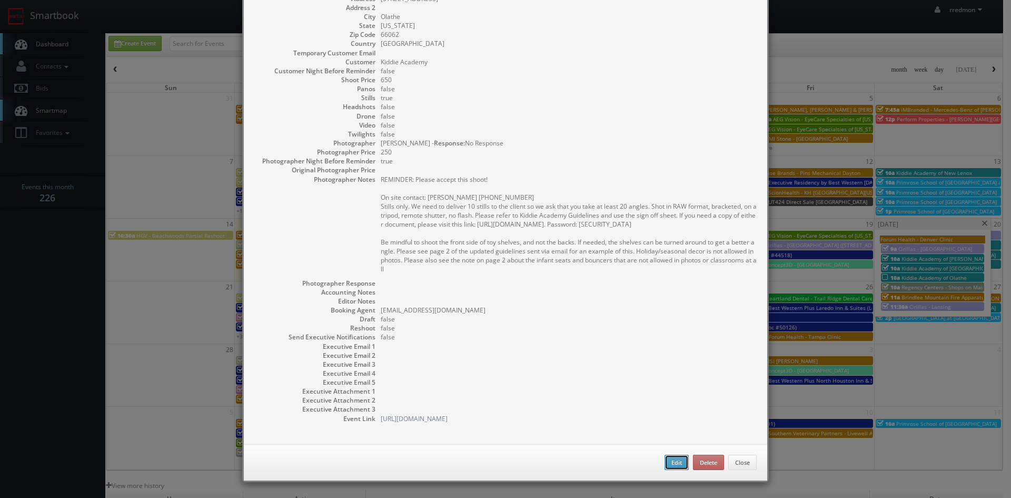
click at [664, 463] on button "Edit" at bounding box center [676, 462] width 24 height 16
type input "Kiddie Academy of Olathe"
type input "1585 S Mahaffie Cir"
type input "Olathe"
type input "66062"
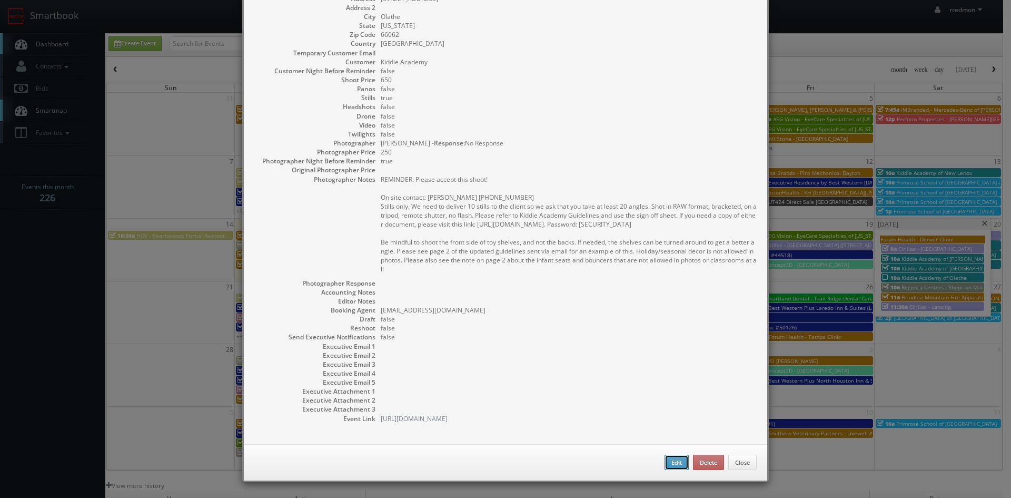
type input "650"
checkbox input "true"
type input "09/20/2025"
type input "10:00am"
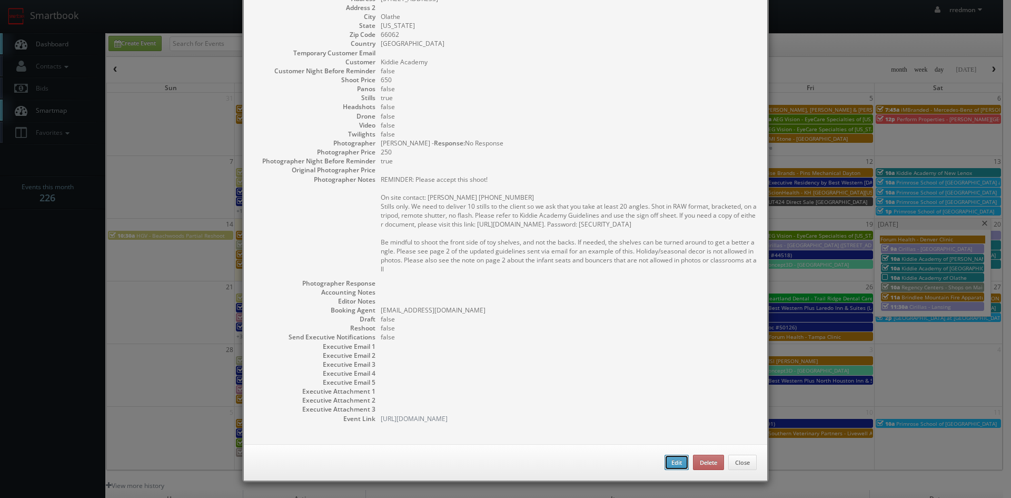
checkbox input "true"
type textarea "REMINDER: Please accept this shoot! On site contact: Mackensey Spicer 913-284-8…"
select select "[US_STATE]"
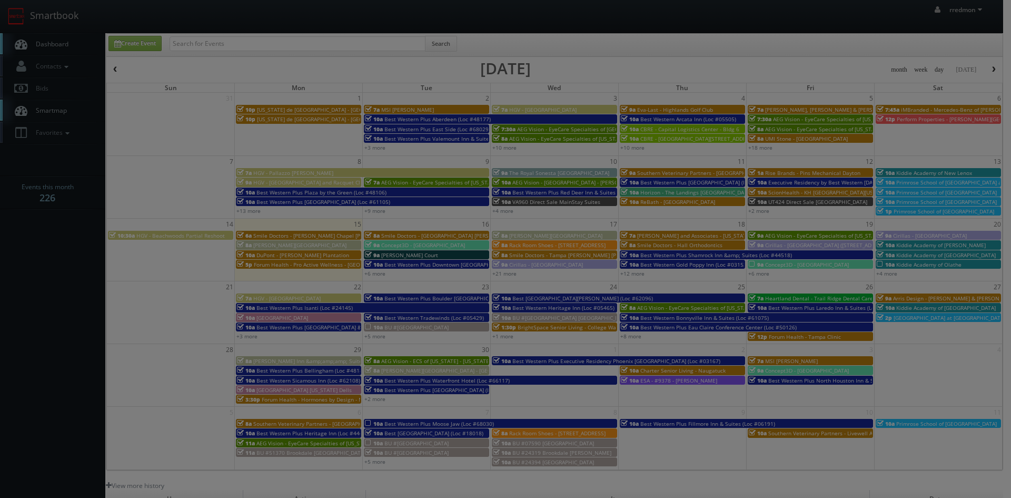
type input "650"
type input "250"
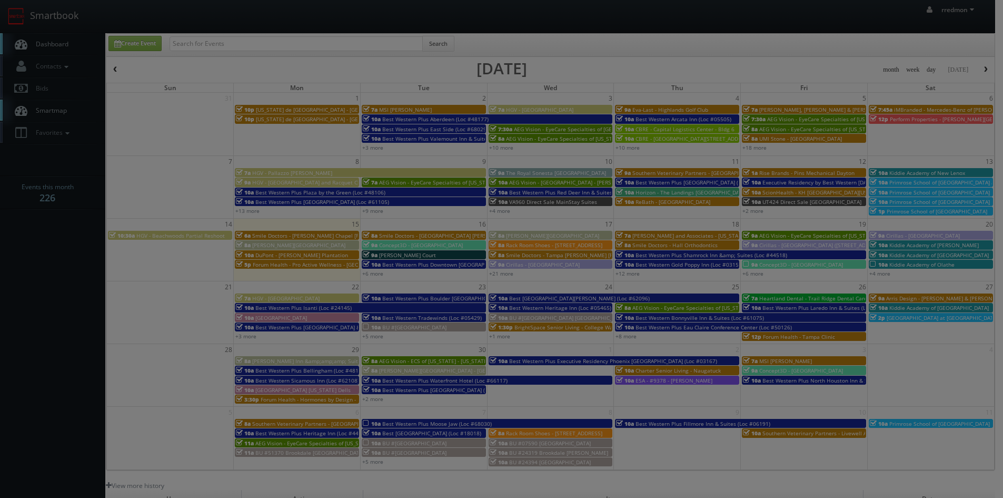
select select "cs3design360+kiddie@gmail.com"
select select "adamcjohnsonphotography@gmail.com"
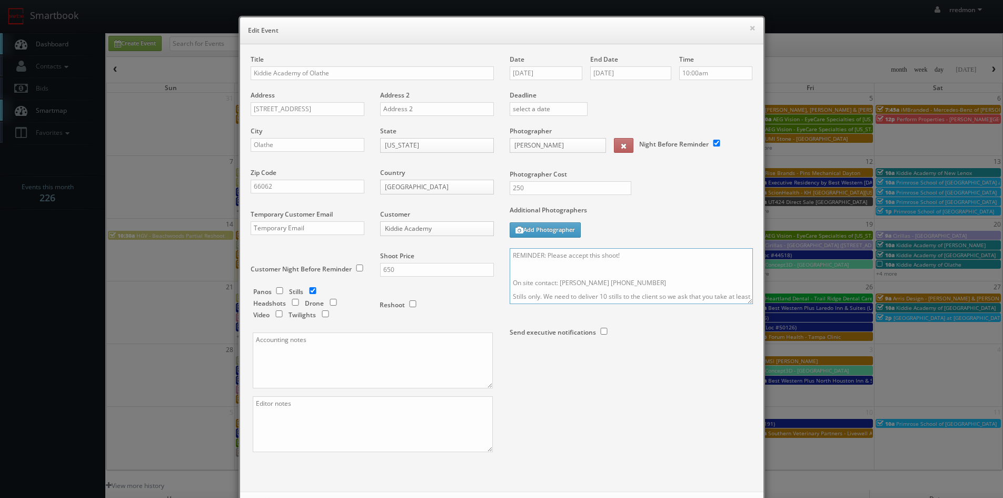
click at [623, 255] on textarea "REMINDER: Please accept this shoot! On site contact: Mackensey Spicer 913-284-8…" at bounding box center [631, 276] width 243 height 56
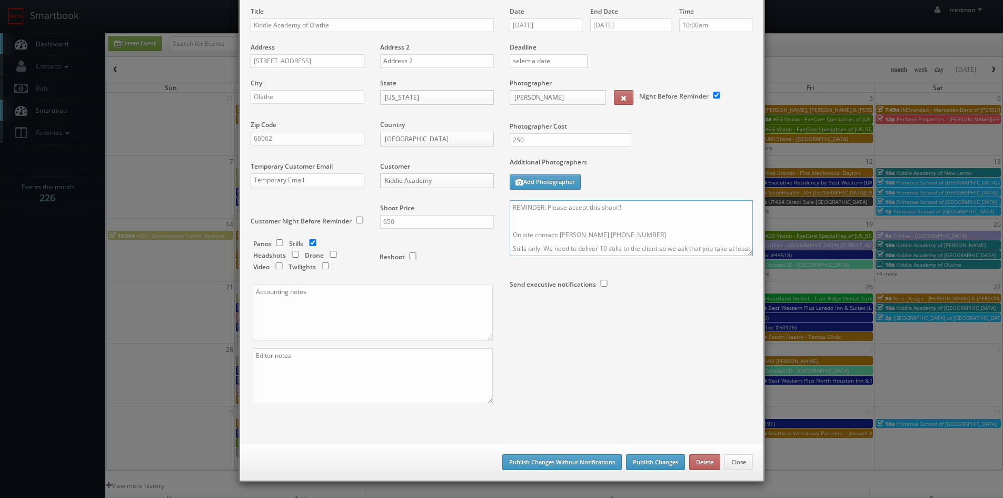
type textarea "REMINDER: Please accept this shoot!! On site contact: Mackensey Spicer 913-284-…"
click at [638, 462] on button "Publish Changes" at bounding box center [655, 462] width 59 height 16
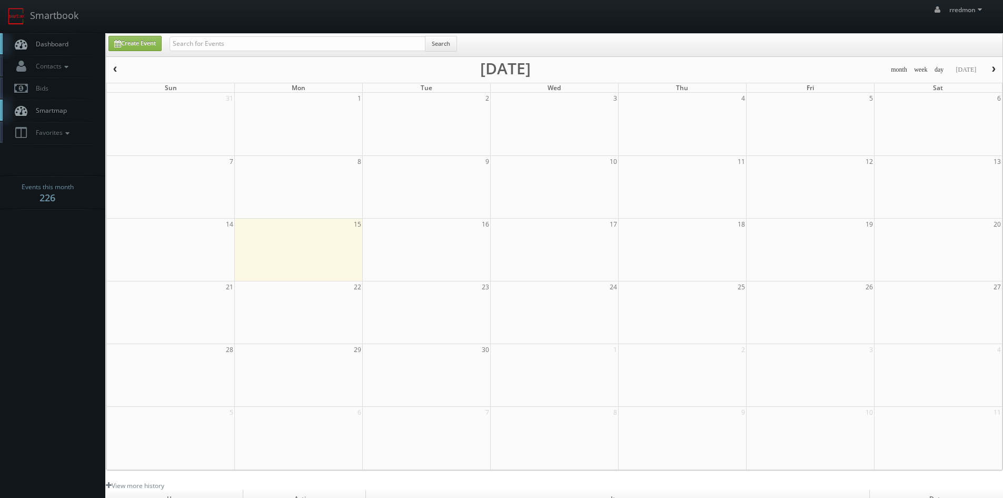
click at [59, 44] on span "Dashboard" at bounding box center [50, 43] width 38 height 9
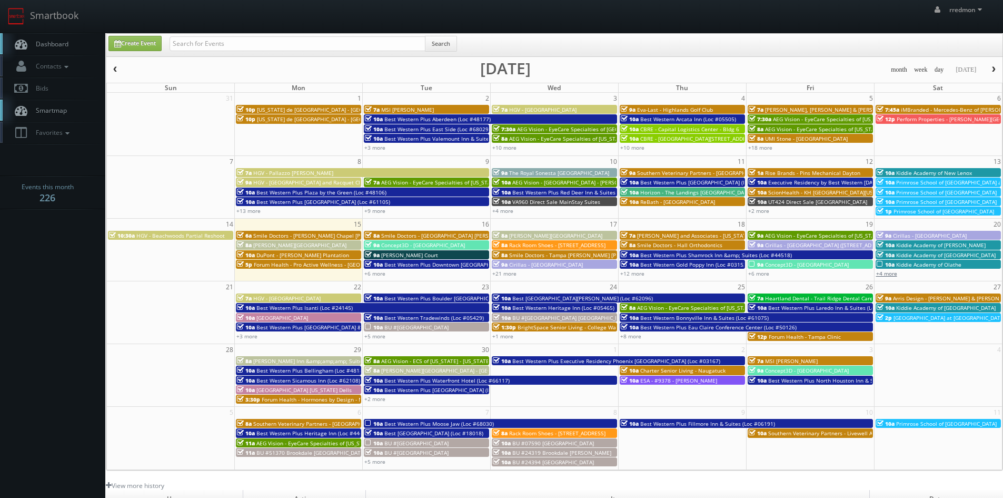
click at [890, 273] on link "+4 more" at bounding box center [886, 273] width 21 height 7
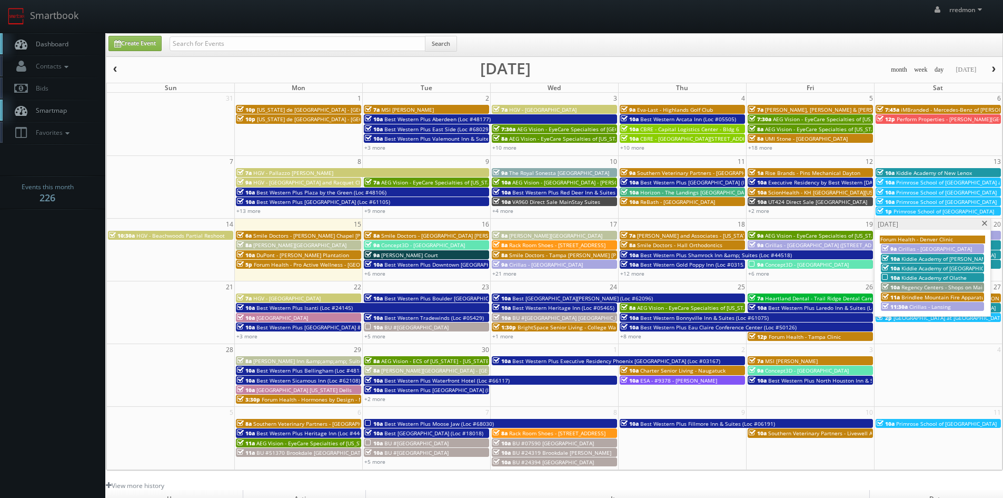
click at [984, 224] on span at bounding box center [984, 224] width 7 height 6
